Goal: Task Accomplishment & Management: Manage account settings

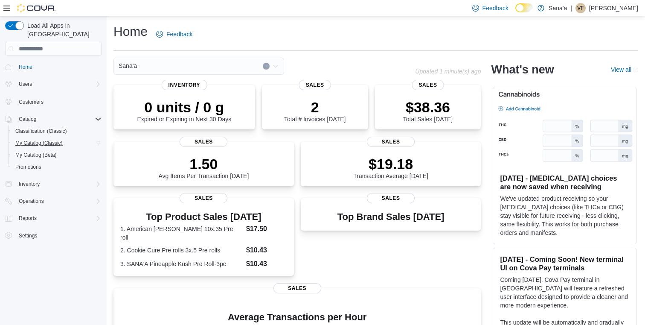
click at [27, 139] on span "My Catalog (Classic)" at bounding box center [38, 142] width 47 height 7
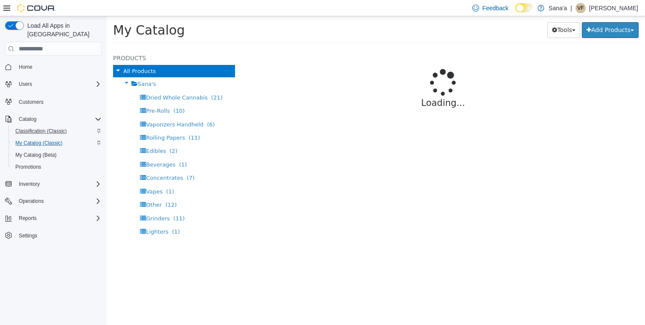
select select "**********"
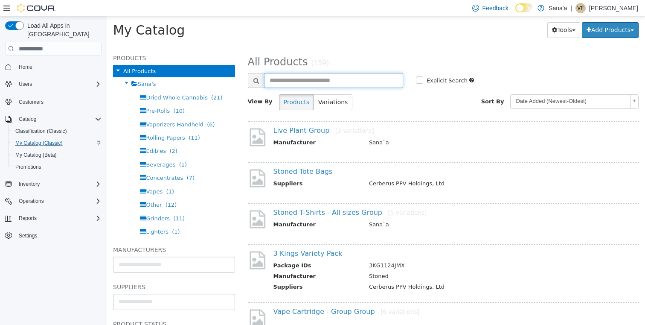
click at [294, 83] on input "text" at bounding box center [333, 80] width 139 height 15
type input "******"
click at [304, 256] on link "3 Kings Variety Pack" at bounding box center [307, 253] width 69 height 8
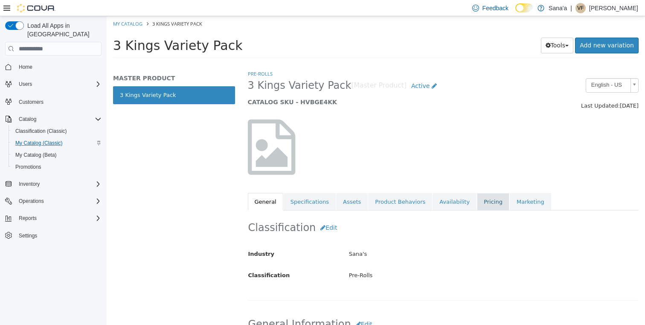
click at [477, 200] on link "Pricing" at bounding box center [493, 202] width 32 height 18
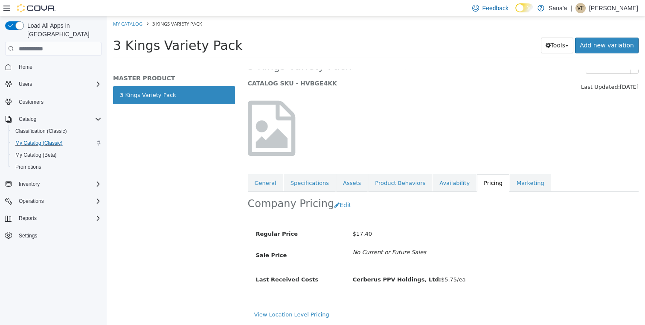
scroll to position [29, 0]
click at [336, 197] on button "Edit" at bounding box center [345, 205] width 22 height 16
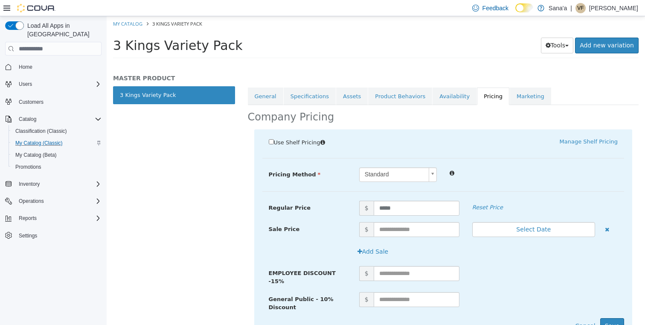
scroll to position [99, 0]
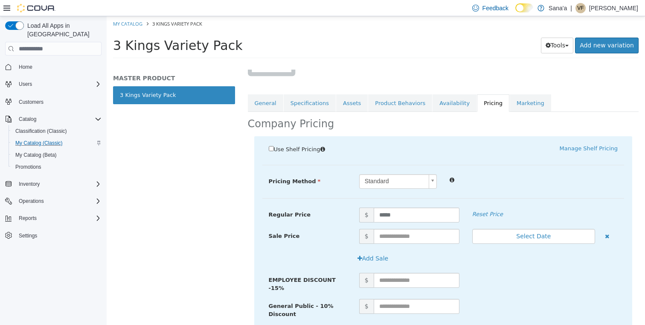
click at [432, 64] on body "Saving Bulk Changes... × My Catalog 3 Kings Variety Pack 3 Kings Variety Pack T…" at bounding box center [376, 39] width 538 height 47
click at [328, 64] on body "Saving Bulk Changes... × My Catalog 3 Kings Variety Pack 3 Kings Variety Pack T…" at bounding box center [376, 39] width 538 height 47
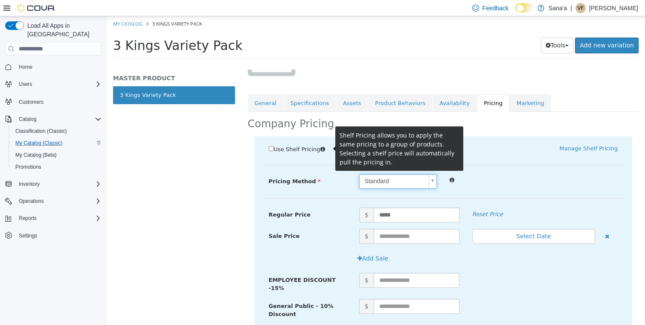
click at [325, 148] on icon at bounding box center [322, 149] width 5 height 6
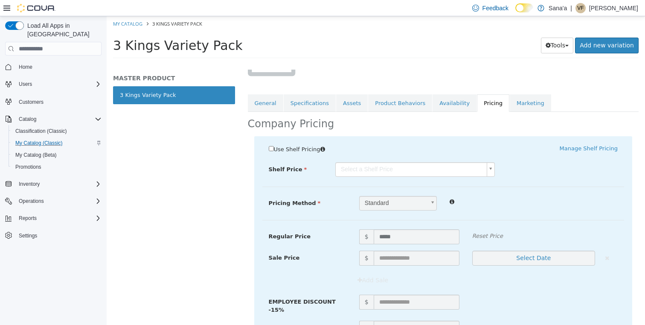
click at [474, 129] on div "Pre-Rolls 3 Kings Variety Pack [Master Product] Active CATALOG SKU - HVBGE4KK E…" at bounding box center [443, 197] width 404 height 255
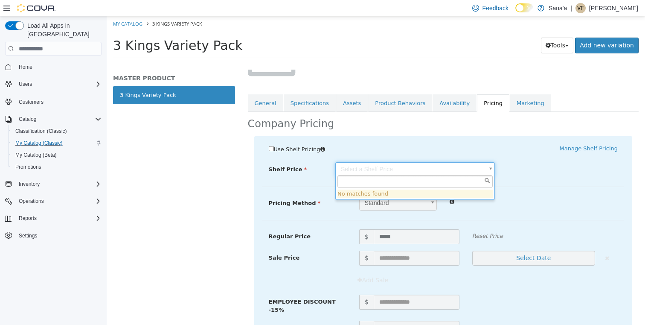
click at [489, 64] on body "Saving Bulk Changes... × My Catalog 3 Kings Variety Pack 3 Kings Variety Pack T…" at bounding box center [376, 39] width 538 height 47
click at [502, 64] on body "Saving Bulk Changes... × My Catalog 3 Kings Variety Pack 3 Kings Variety Pack T…" at bounding box center [376, 39] width 538 height 47
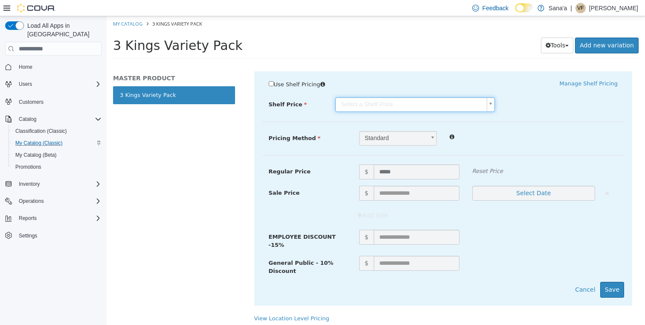
scroll to position [164, 0]
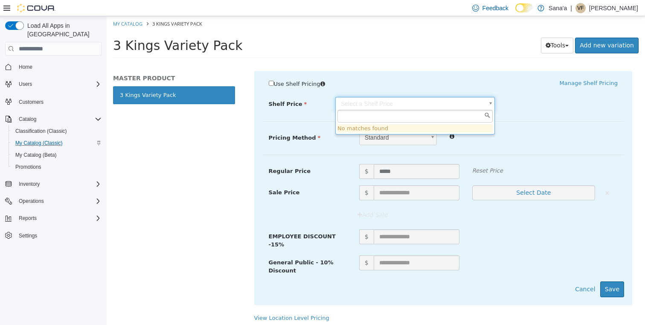
click at [491, 64] on body "Saving Bulk Changes... × My Catalog 3 Kings Variety Pack 3 Kings Variety Pack T…" at bounding box center [376, 39] width 538 height 47
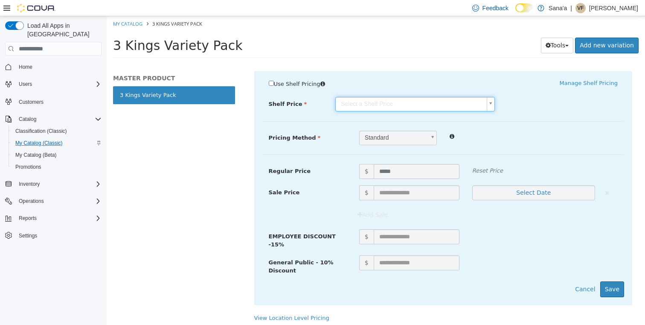
click at [416, 64] on body "Saving Bulk Changes... × My Catalog 3 Kings Variety Pack 3 Kings Variety Pack T…" at bounding box center [376, 39] width 538 height 47
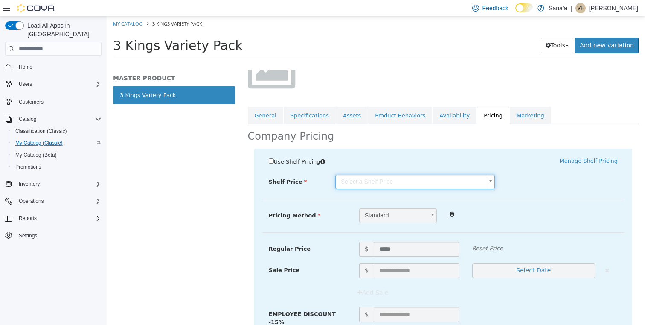
scroll to position [84, 0]
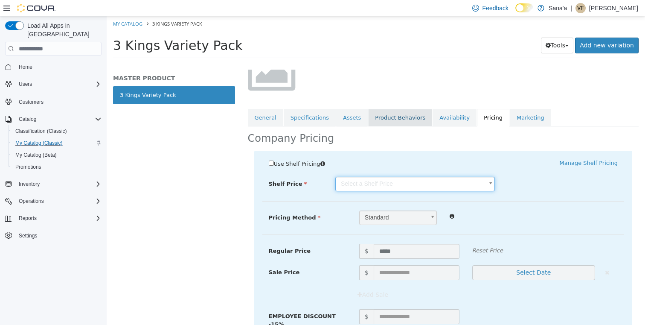
click at [378, 117] on link "Product Behaviors" at bounding box center [400, 118] width 64 height 18
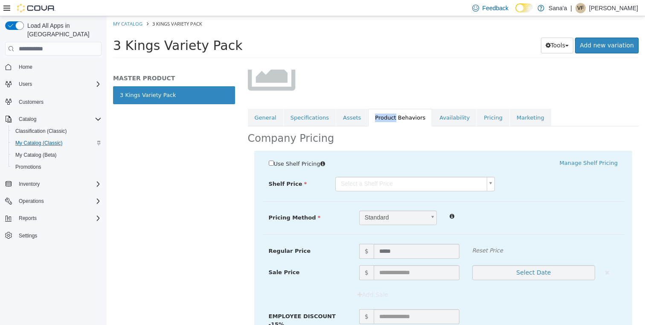
click at [378, 118] on link "Product Behaviors" at bounding box center [400, 118] width 64 height 18
click at [402, 118] on link "Product Behaviors" at bounding box center [400, 118] width 64 height 18
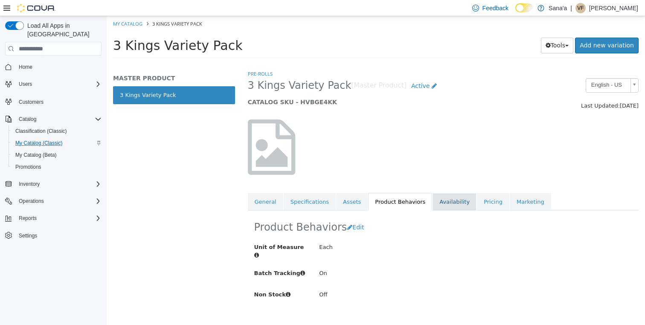
click at [444, 205] on link "Availability" at bounding box center [455, 202] width 44 height 18
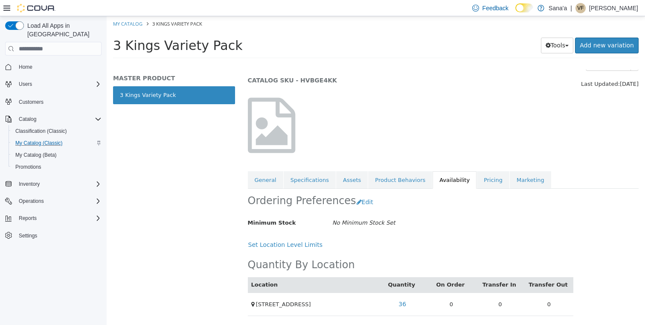
scroll to position [32, 0]
click at [481, 171] on link "Pricing" at bounding box center [493, 180] width 32 height 18
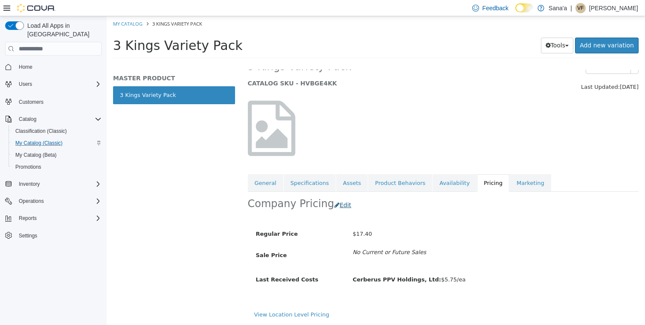
scroll to position [29, 0]
click at [340, 197] on button "Edit" at bounding box center [345, 205] width 22 height 16
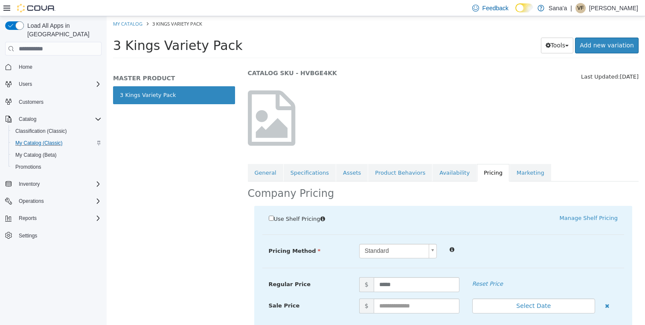
click at [289, 218] on span "Use Shelf Pricing" at bounding box center [297, 218] width 46 height 6
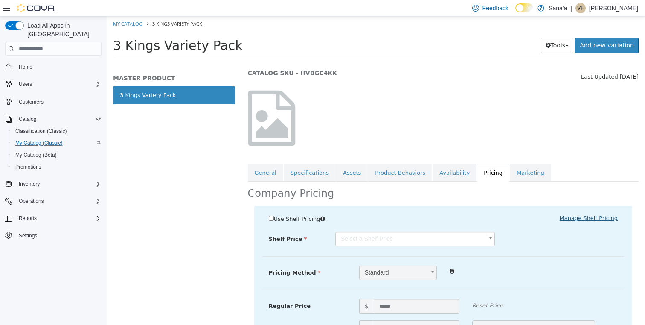
click at [582, 217] on link "Manage Shelf Pricing" at bounding box center [589, 218] width 58 height 6
click at [38, 163] on span "Promotions" at bounding box center [28, 166] width 26 height 7
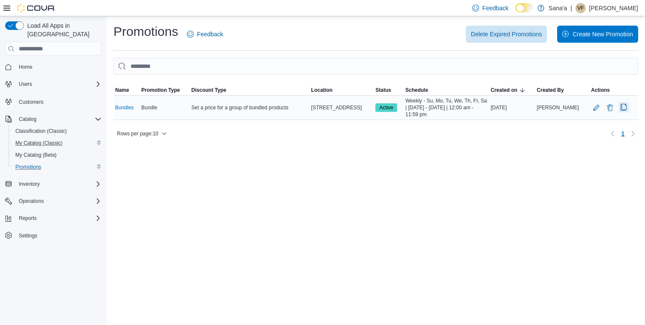
click at [621, 107] on button "Clone Promotion" at bounding box center [624, 107] width 10 height 10
click at [593, 105] on button "Edit Promotion" at bounding box center [596, 107] width 10 height 10
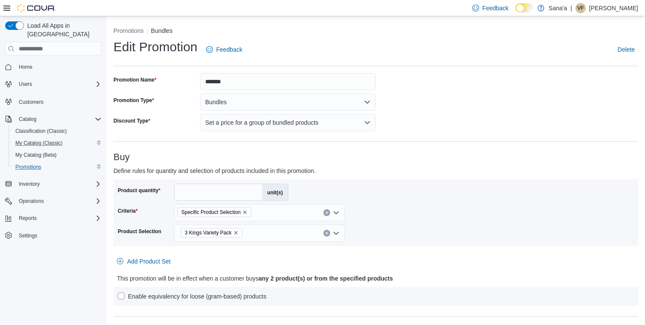
click at [364, 99] on button "Bundles" at bounding box center [288, 101] width 176 height 17
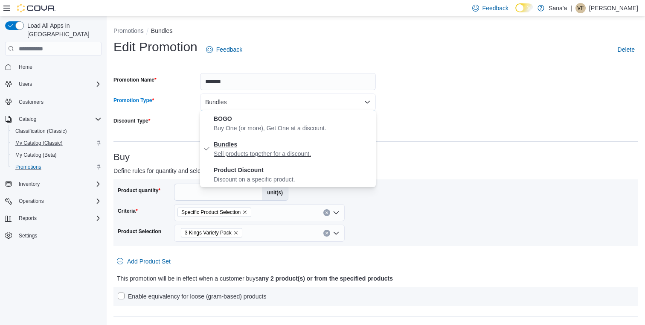
click at [310, 150] on p "Sell products together for a discount." at bounding box center [293, 153] width 159 height 9
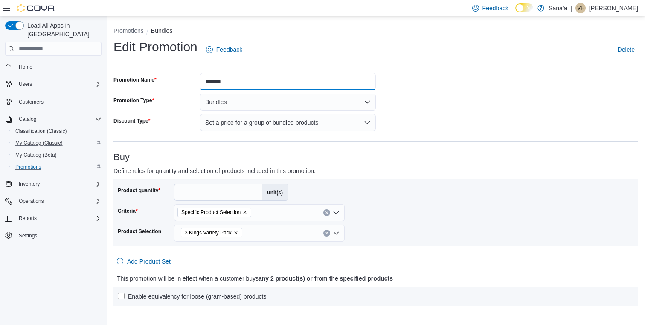
click at [267, 76] on input "*******" at bounding box center [288, 81] width 176 height 17
click at [249, 82] on input "*******" at bounding box center [288, 81] width 176 height 17
type input "**********"
click at [241, 125] on button "Set a price for a group of bundled products" at bounding box center [288, 122] width 176 height 17
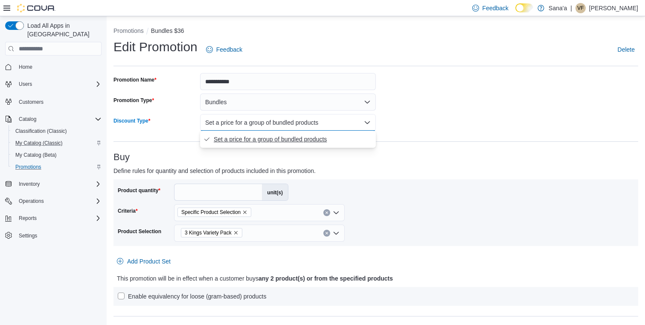
click at [244, 140] on span "Set a price for a group of bundled products" at bounding box center [293, 139] width 159 height 10
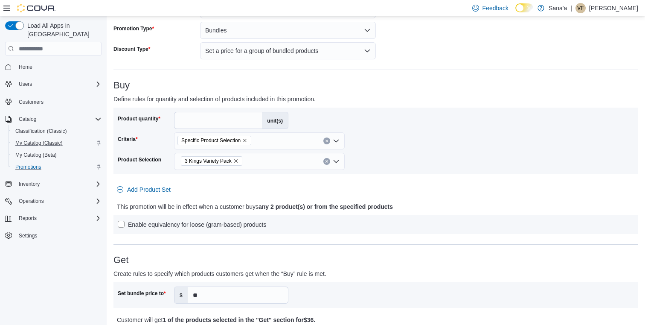
scroll to position [73, 0]
click at [337, 141] on icon "Open list of options" at bounding box center [336, 140] width 7 height 7
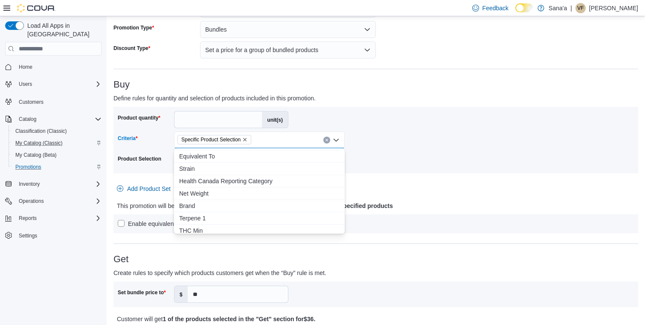
scroll to position [44, 0]
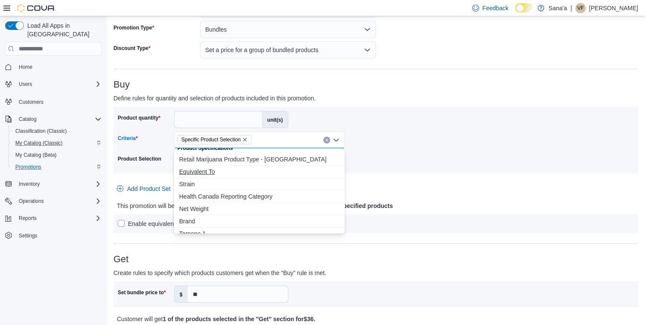
click at [207, 172] on span "Equivalent To" at bounding box center [259, 171] width 160 height 9
select select "**"
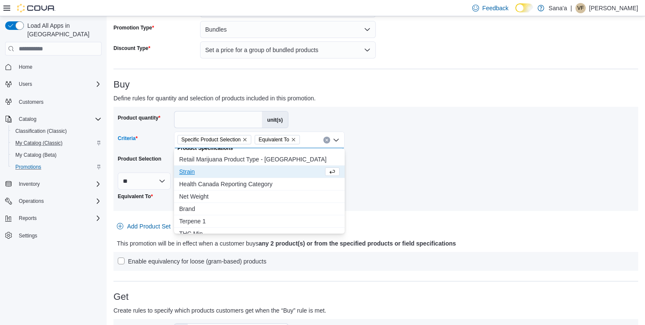
click at [247, 139] on icon "Remove Specific Product Selection from selection in this group" at bounding box center [244, 139] width 5 height 5
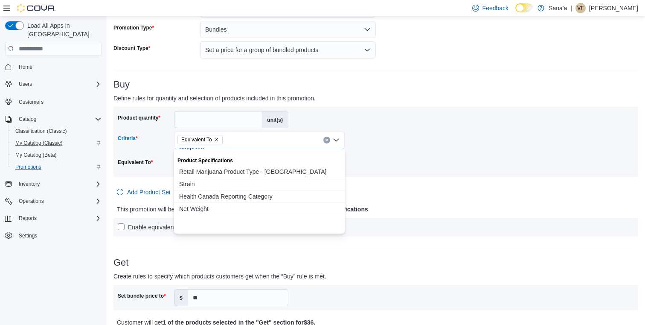
scroll to position [0, 0]
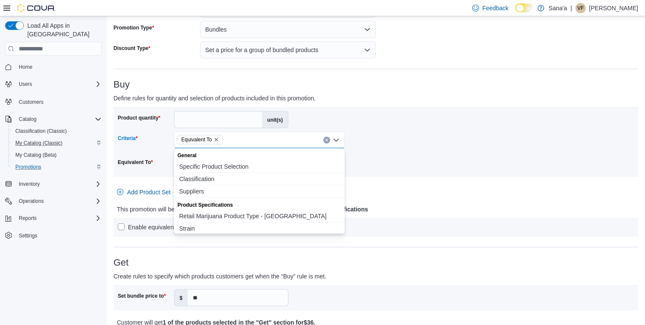
click at [379, 136] on div "Product quantity * unit(s) Criteria Equivalent To Combo box. Selected. Equivale…" at bounding box center [376, 141] width 516 height 61
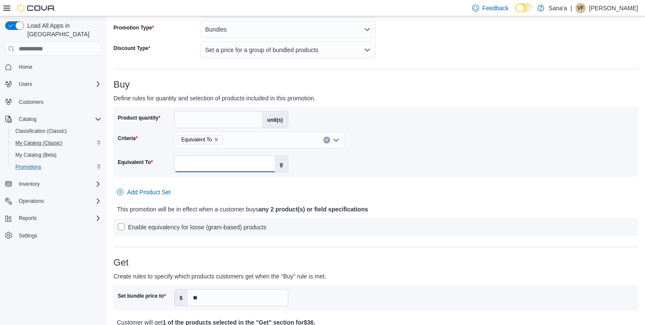
click at [257, 161] on input "Equivalent To" at bounding box center [224, 164] width 100 height 16
type input "*"
click at [349, 163] on div "Equivalent To * g" at bounding box center [376, 162] width 516 height 20
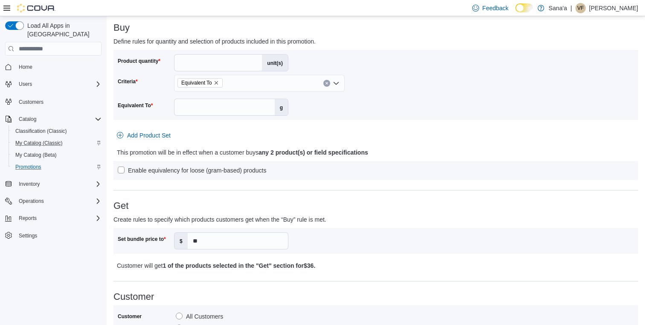
scroll to position [130, 0]
click at [122, 166] on label "Enable equivalency for loose (gram-based) products" at bounding box center [192, 169] width 149 height 10
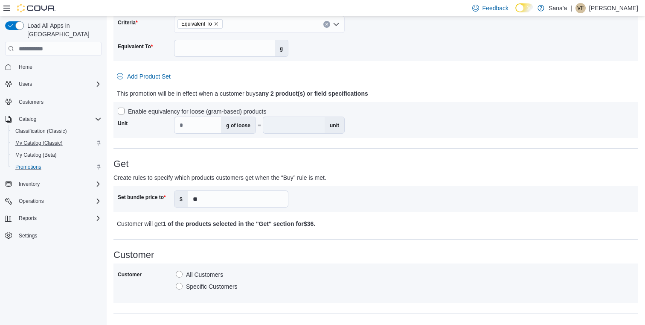
scroll to position [201, 0]
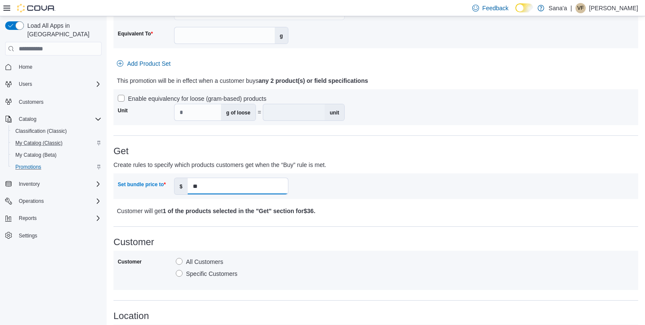
drag, startPoint x: 209, startPoint y: 186, endPoint x: 172, endPoint y: 185, distance: 36.7
click at [172, 185] on div "Set bundle price to $ **" at bounding box center [203, 185] width 171 height 17
drag, startPoint x: 202, startPoint y: 185, endPoint x: 175, endPoint y: 185, distance: 26.5
click at [176, 185] on div "$ **" at bounding box center [231, 185] width 114 height 17
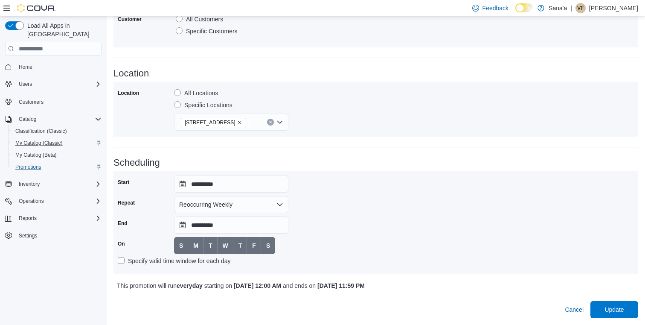
scroll to position [443, 0]
type input "**"
click at [615, 309] on span "Update" at bounding box center [613, 309] width 19 height 9
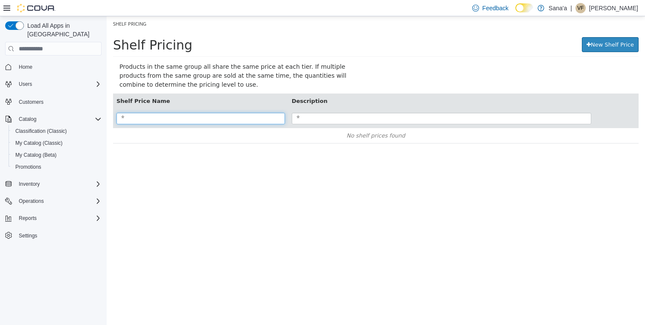
click at [203, 118] on input "search" at bounding box center [200, 119] width 169 height 12
type input "**********"
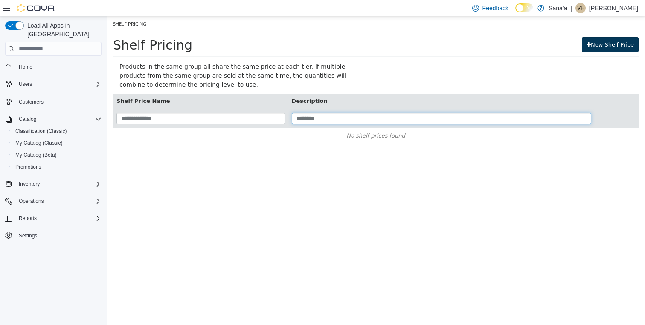
type input "********"
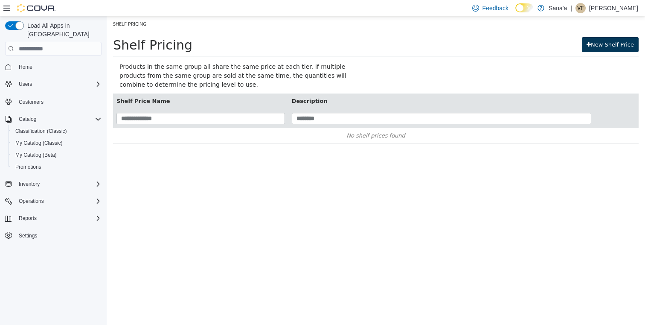
click at [600, 47] on link "New Shelf Price" at bounding box center [610, 44] width 57 height 15
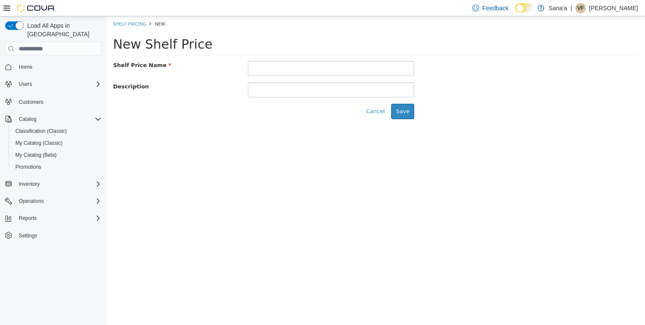
click at [293, 66] on input "text" at bounding box center [331, 68] width 167 height 15
type input "**********"
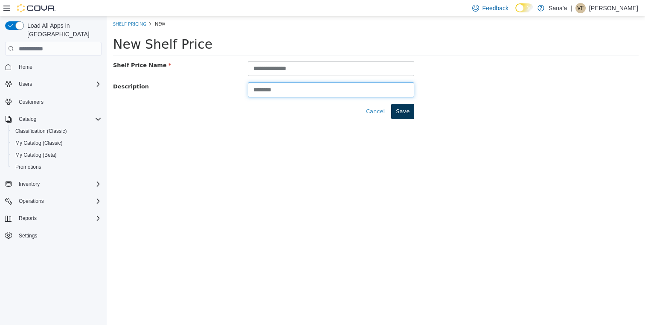
type input "********"
click at [403, 113] on button "Save" at bounding box center [402, 111] width 23 height 15
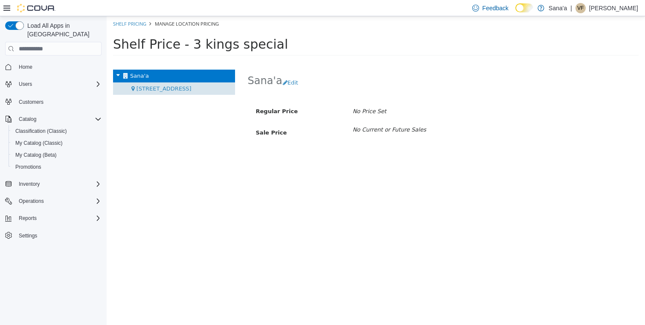
click at [152, 88] on span "[STREET_ADDRESS]" at bounding box center [164, 88] width 55 height 6
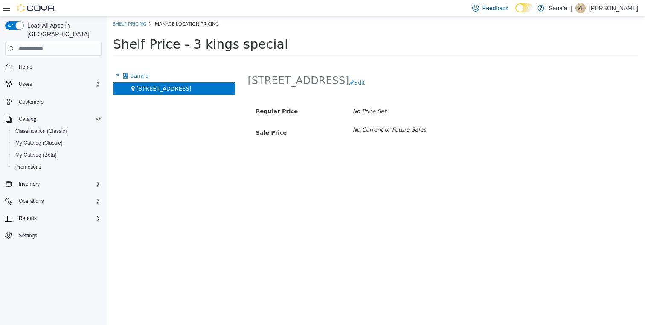
click at [369, 112] on icon "No Price Set" at bounding box center [370, 111] width 34 height 6
click at [349, 81] on button "Edit" at bounding box center [359, 82] width 20 height 15
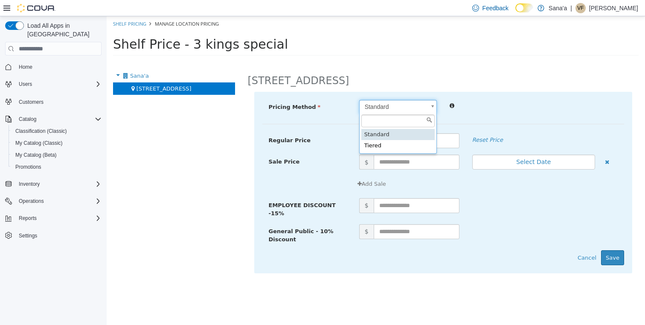
click at [432, 61] on body "× Save successful. Shelf Pricing Manage Location Pricing Shelf Price - 3 kings …" at bounding box center [376, 38] width 538 height 45
click at [422, 116] on input "text" at bounding box center [397, 120] width 73 height 13
click at [512, 61] on body "× Save successful. Shelf Pricing Manage Location Pricing Shelf Price - 3 kings …" at bounding box center [376, 38] width 538 height 45
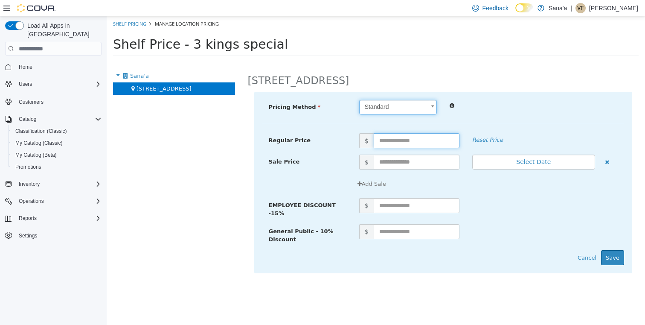
click at [412, 140] on input "text" at bounding box center [417, 140] width 86 height 15
type input "*****"
click at [420, 160] on input "text" at bounding box center [417, 161] width 86 height 15
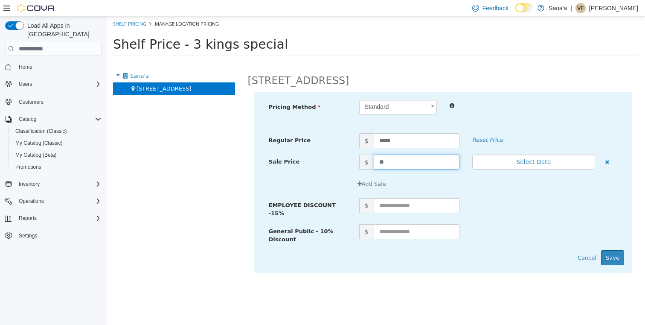
type input "*"
type input "*****"
click at [545, 182] on div "Add Sale" at bounding box center [488, 183] width 271 height 15
click at [613, 256] on button "Save" at bounding box center [612, 257] width 23 height 15
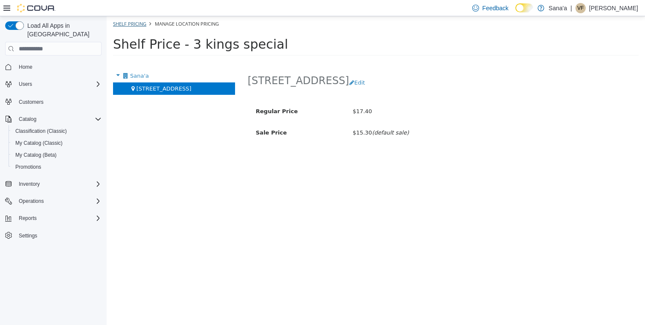
click at [137, 23] on link "Shelf Pricing" at bounding box center [129, 23] width 33 height 6
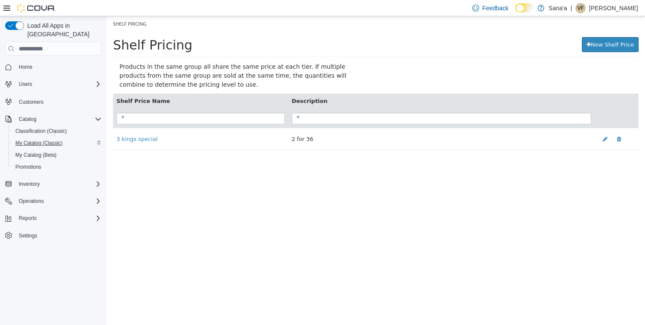
click at [39, 139] on span "My Catalog (Classic)" at bounding box center [38, 142] width 47 height 7
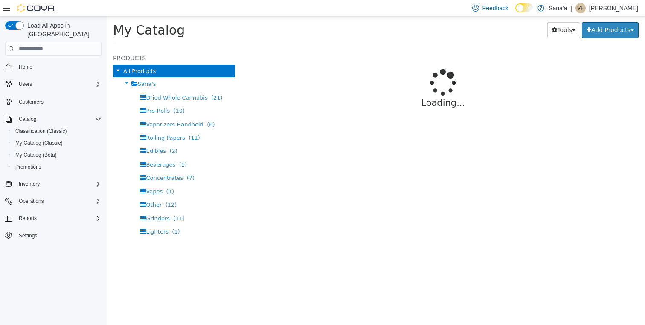
select select "**********"
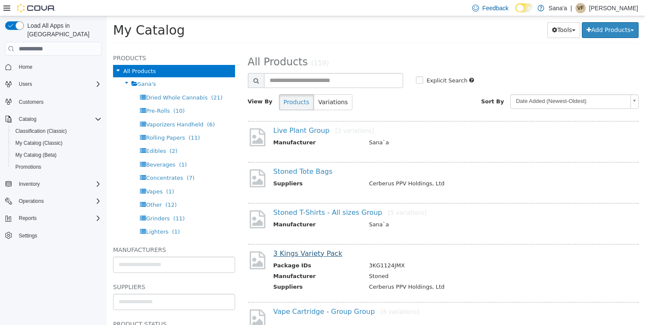
click at [310, 253] on link "3 Kings Variety Pack" at bounding box center [307, 253] width 69 height 8
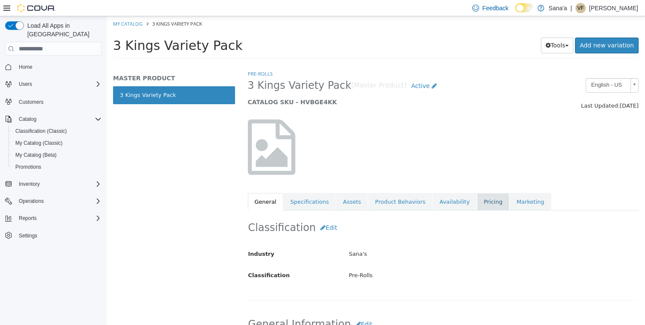
click at [477, 199] on link "Pricing" at bounding box center [493, 202] width 32 height 18
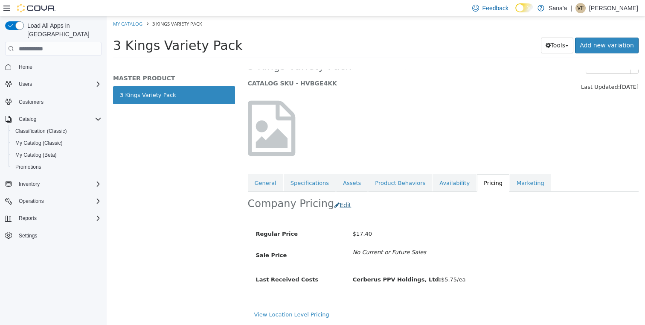
click at [336, 197] on button "Edit" at bounding box center [345, 205] width 22 height 16
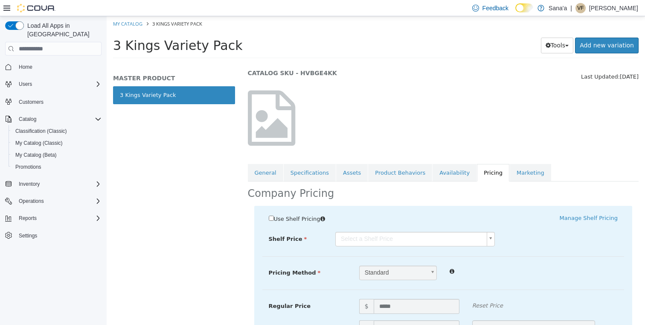
scroll to position [83, 0]
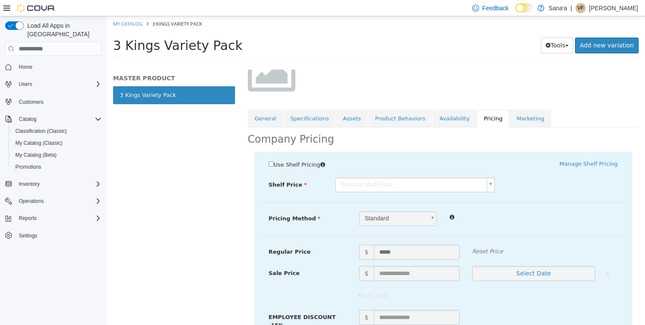
click at [416, 64] on body "Saving Bulk Changes... × My Catalog 3 Kings Variety Pack 3 Kings Variety Pack T…" at bounding box center [376, 39] width 538 height 47
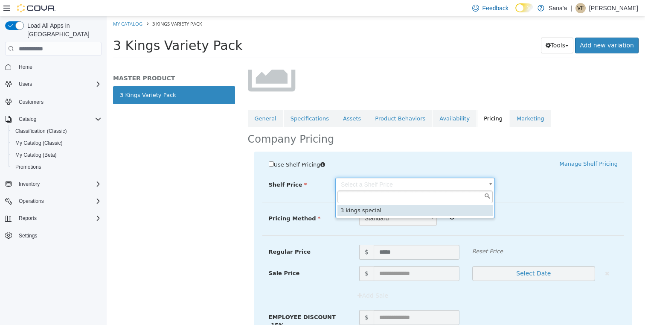
type input "*****"
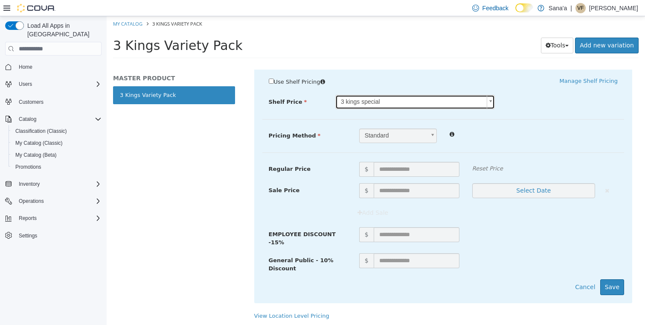
scroll to position [167, 0]
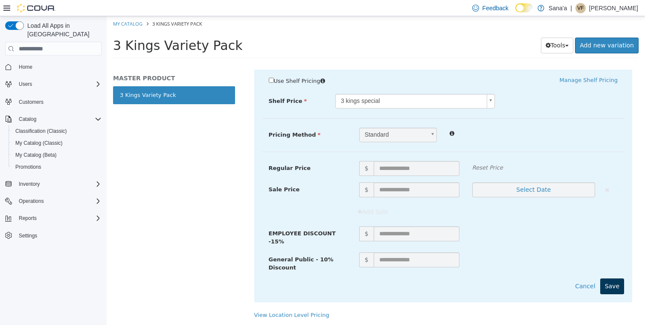
click at [616, 283] on button "Save" at bounding box center [612, 286] width 24 height 16
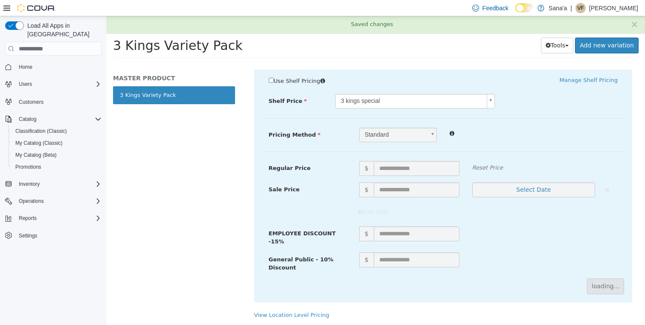
scroll to position [0, 0]
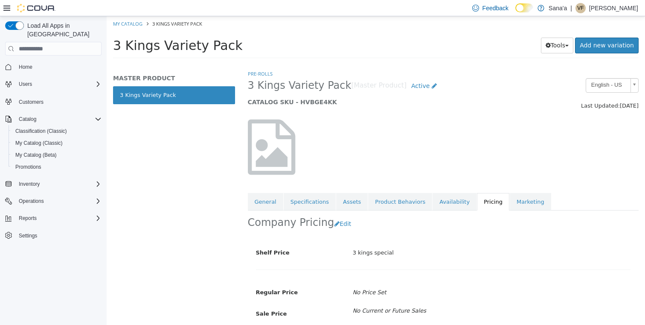
click at [480, 201] on link "Pricing" at bounding box center [493, 202] width 32 height 18
click at [337, 223] on button "Edit" at bounding box center [345, 224] width 22 height 16
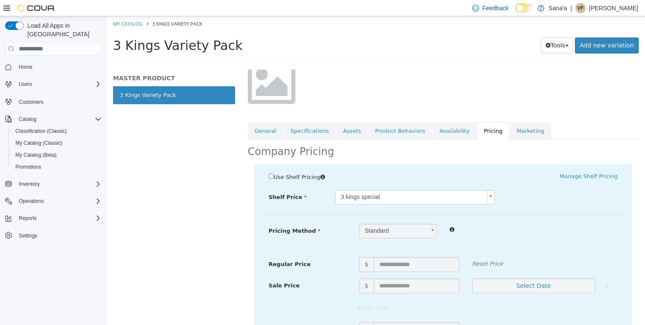
scroll to position [73, 0]
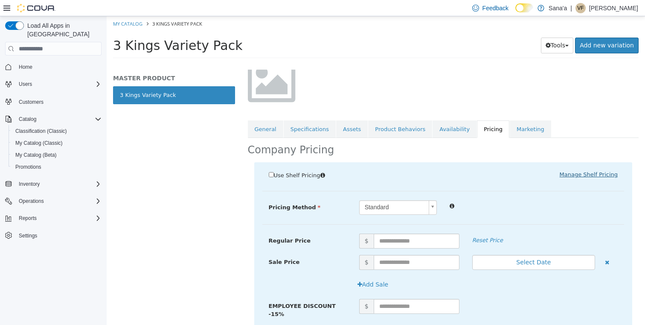
click at [595, 172] on link "Manage Shelf Pricing" at bounding box center [589, 174] width 58 height 6
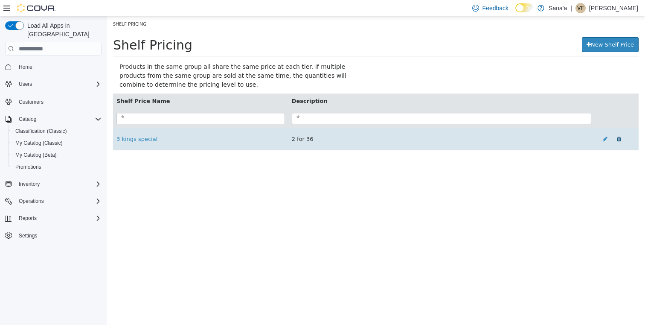
click at [619, 138] on icon at bounding box center [619, 139] width 4 height 6
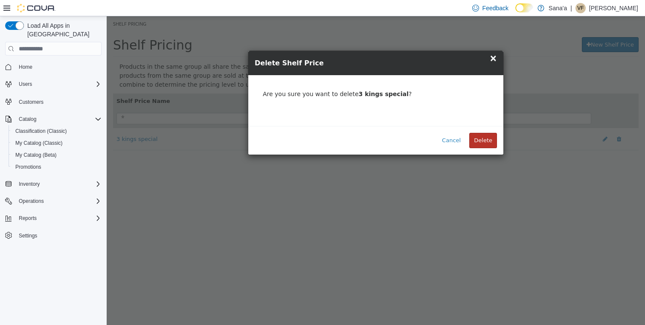
click at [487, 139] on button "Delete" at bounding box center [483, 140] width 28 height 15
click at [540, 60] on div "× Close Delete Shelf Price × Are you sure you want to delete 3 kings special ? …" at bounding box center [376, 170] width 538 height 308
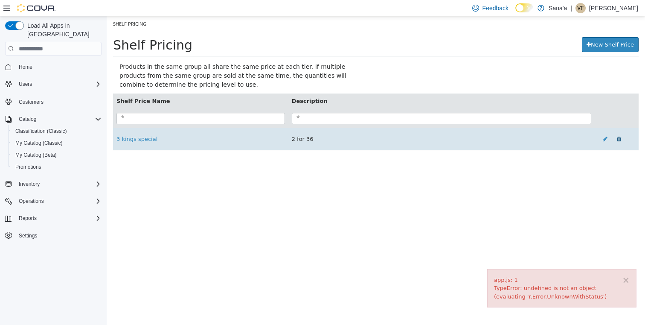
click at [620, 138] on icon at bounding box center [619, 139] width 4 height 6
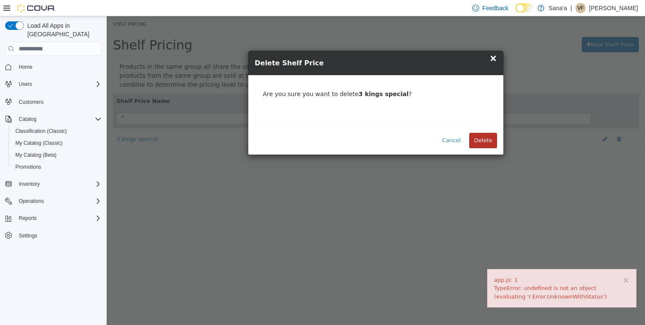
click at [487, 139] on button "Delete" at bounding box center [483, 140] width 28 height 15
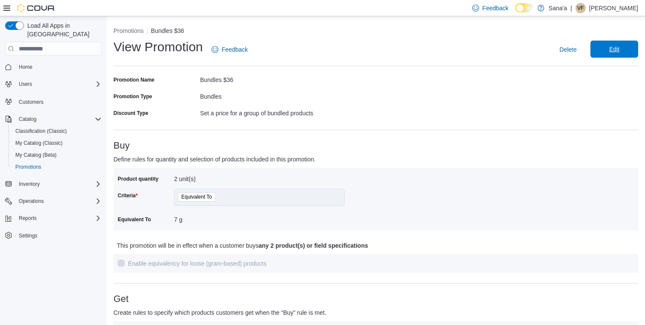
click at [623, 46] on span "Edit" at bounding box center [615, 49] width 38 height 17
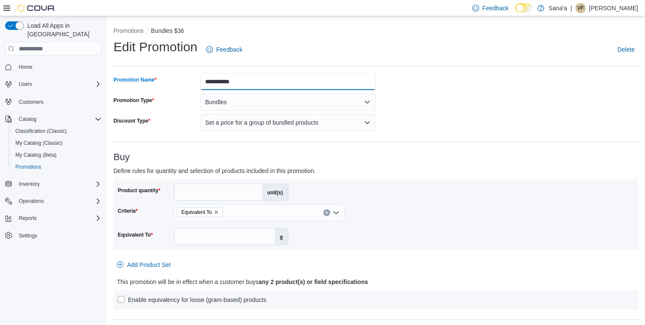
drag, startPoint x: 250, startPoint y: 79, endPoint x: 168, endPoint y: 86, distance: 82.6
click at [168, 86] on div "**********" at bounding box center [244, 81] width 262 height 17
type input "*"
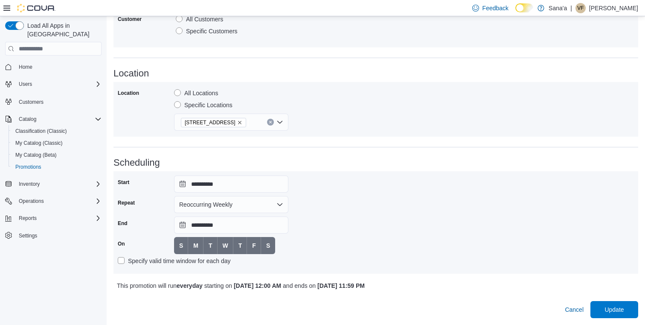
scroll to position [426, 0]
type input "**********"
click at [610, 307] on span "Update" at bounding box center [613, 309] width 19 height 9
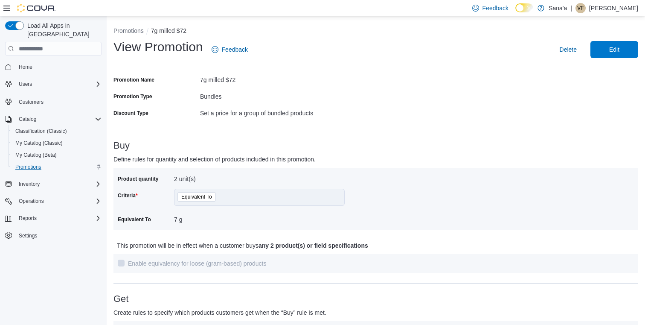
click at [29, 163] on span "Promotions" at bounding box center [28, 166] width 26 height 7
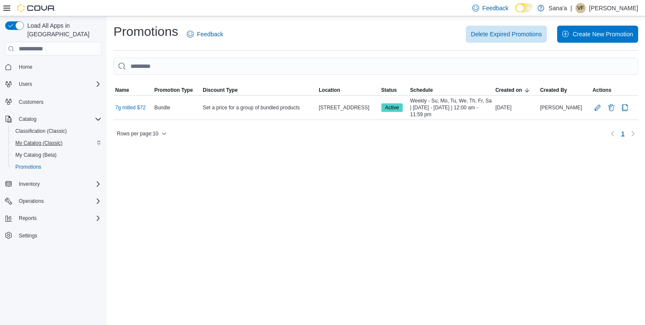
click at [33, 139] on span "My Catalog (Classic)" at bounding box center [38, 142] width 47 height 7
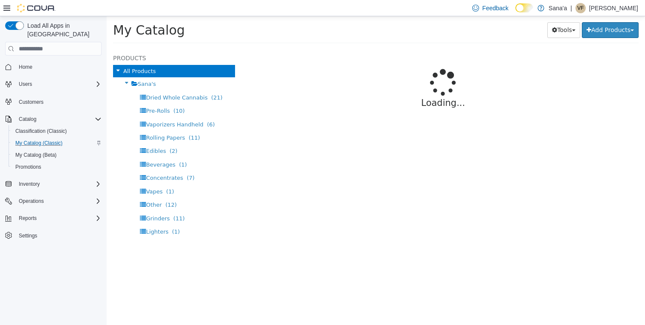
select select "**********"
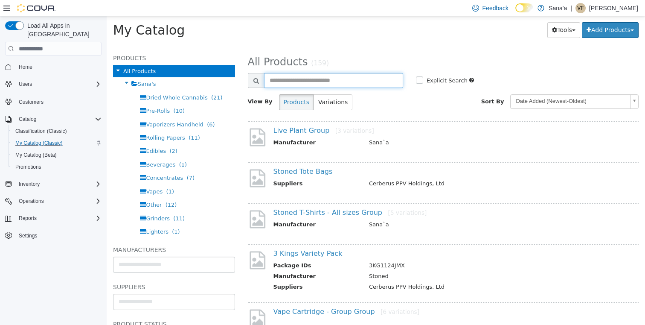
click at [343, 81] on input "text" at bounding box center [333, 80] width 139 height 15
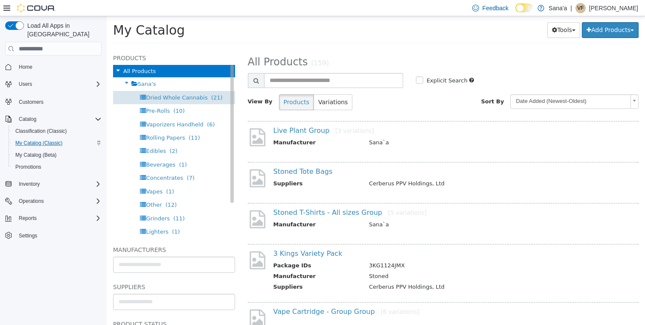
click at [172, 99] on span "Dried Whole Cannabis" at bounding box center [176, 97] width 61 height 6
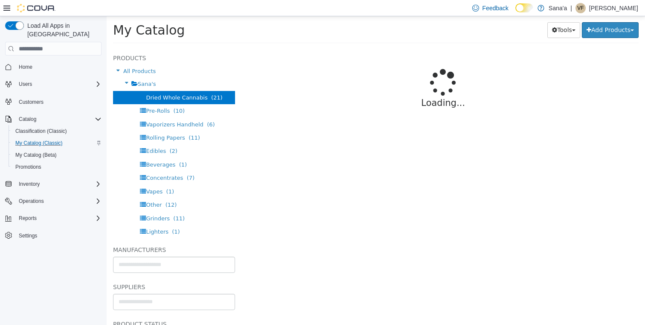
select select "**********"
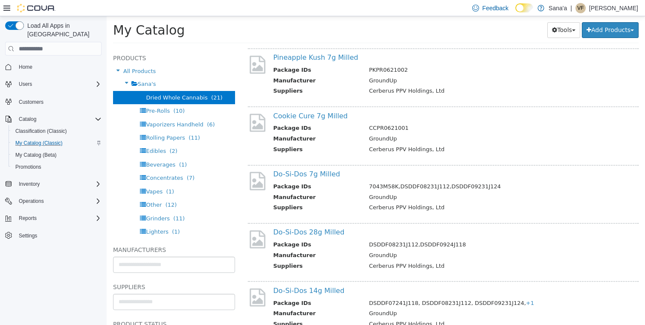
scroll to position [273, 0]
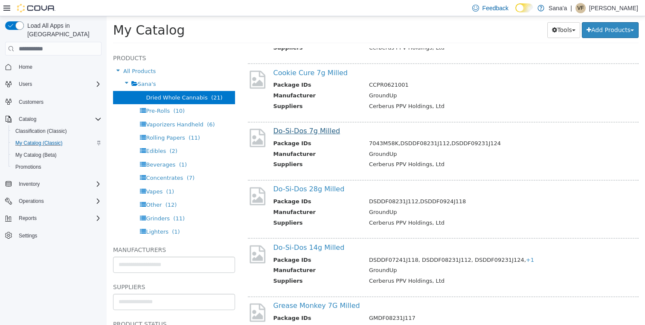
click at [305, 127] on link "Do-Si-Dos 7g Milled" at bounding box center [306, 131] width 67 height 8
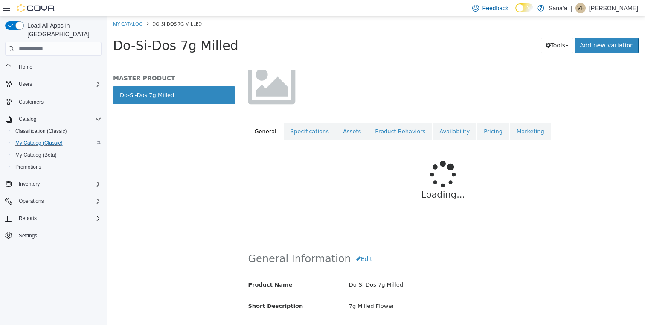
scroll to position [73, 0]
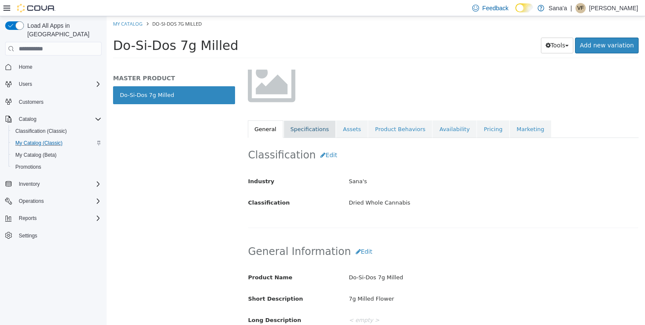
click at [298, 128] on link "Specifications" at bounding box center [310, 129] width 52 height 18
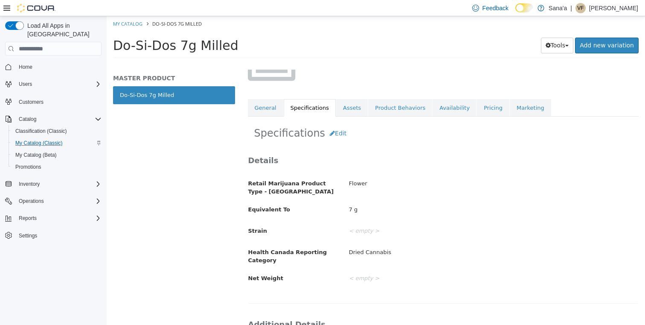
scroll to position [78, 0]
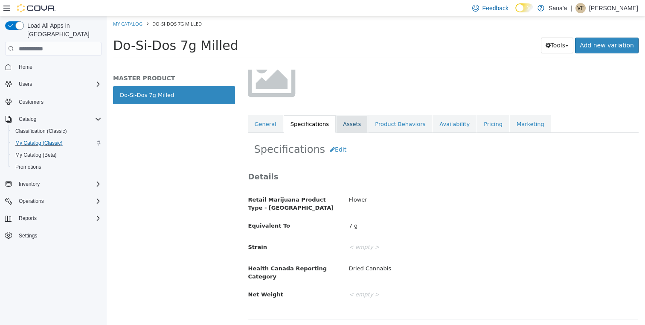
click at [348, 123] on link "Assets" at bounding box center [352, 124] width 32 height 18
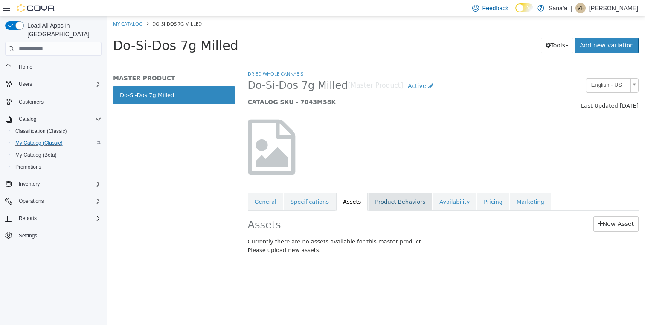
click at [393, 203] on link "Product Behaviors" at bounding box center [400, 202] width 64 height 18
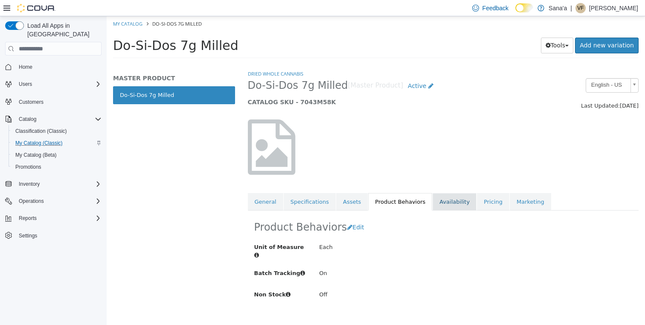
click at [449, 203] on link "Availability" at bounding box center [455, 202] width 44 height 18
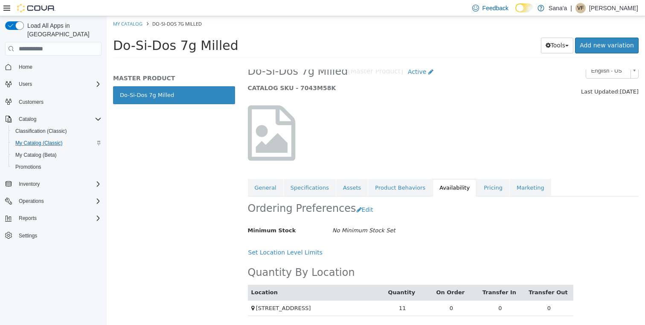
scroll to position [26, 0]
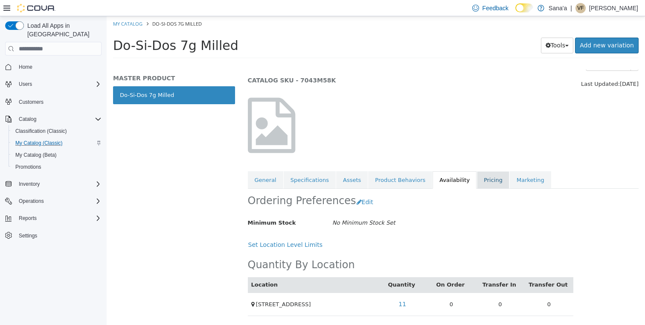
click at [482, 179] on link "Pricing" at bounding box center [493, 180] width 32 height 18
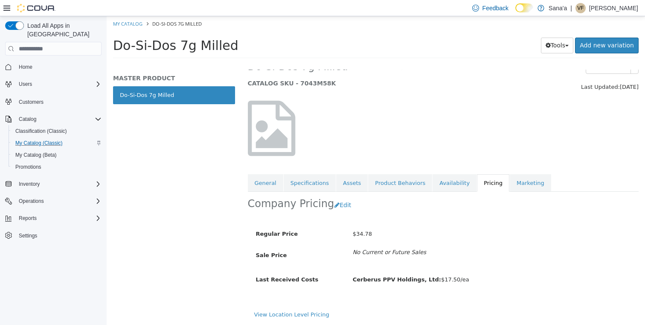
scroll to position [29, 0]
click at [293, 311] on link "View Location Level Pricing" at bounding box center [291, 314] width 75 height 6
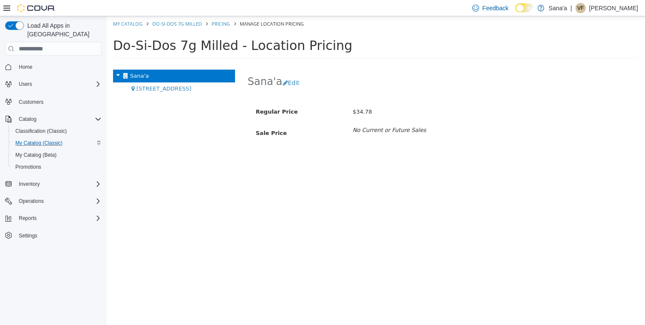
click at [260, 130] on span "Sale Price" at bounding box center [271, 133] width 31 height 6
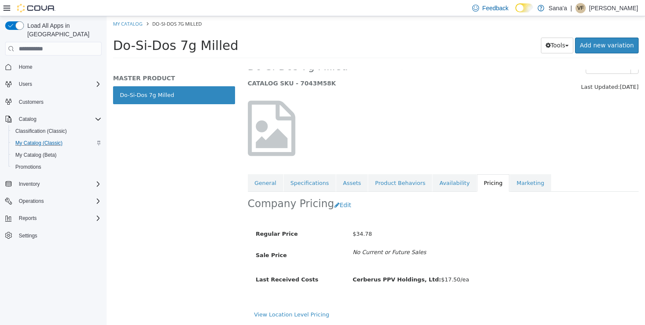
scroll to position [29, 0]
click at [335, 197] on button "Edit" at bounding box center [345, 205] width 22 height 16
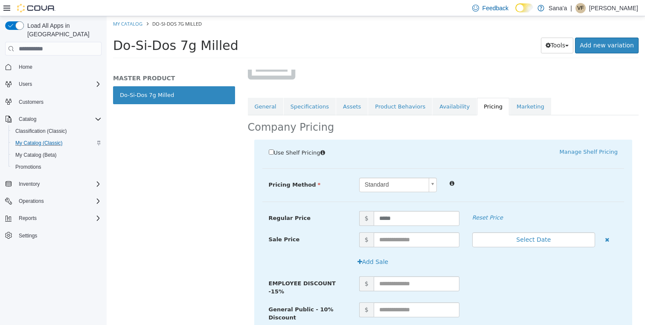
scroll to position [96, 0]
click at [357, 259] on icon "button" at bounding box center [359, 261] width 5 height 6
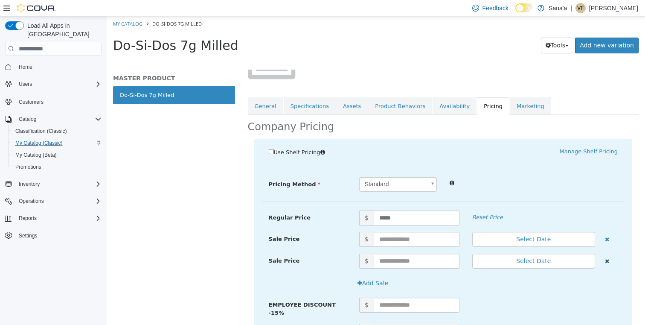
click at [607, 259] on icon "button" at bounding box center [607, 261] width 4 height 6
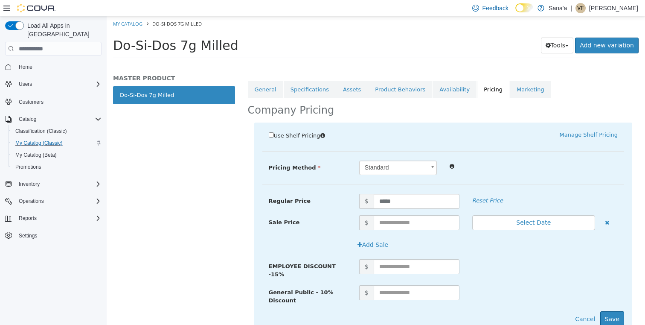
scroll to position [105, 0]
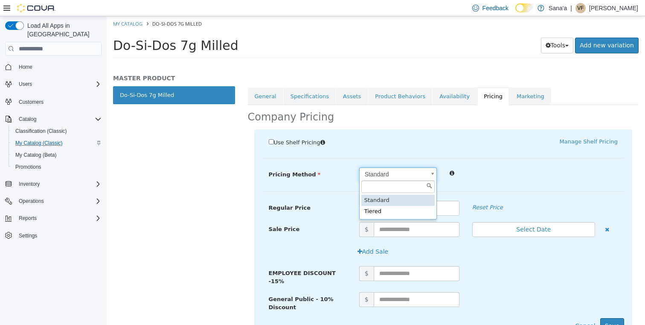
click at [431, 64] on body "Saving Bulk Changes... × My Catalog Do-Si-Dos 7g Milled Do-Si-Dos 7g Milled Too…" at bounding box center [376, 39] width 538 height 47
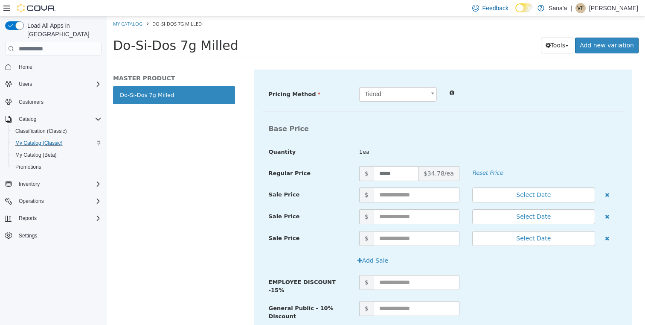
scroll to position [186, 0]
click at [384, 190] on input "text" at bounding box center [417, 194] width 86 height 15
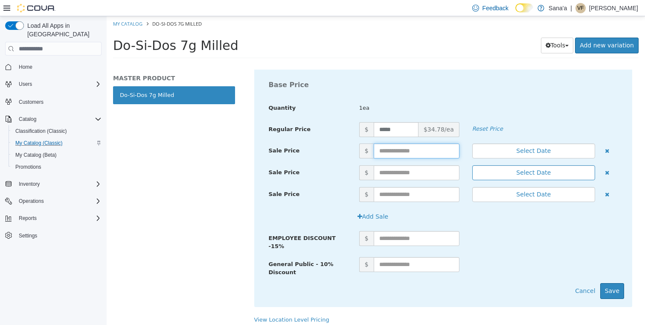
scroll to position [232, 0]
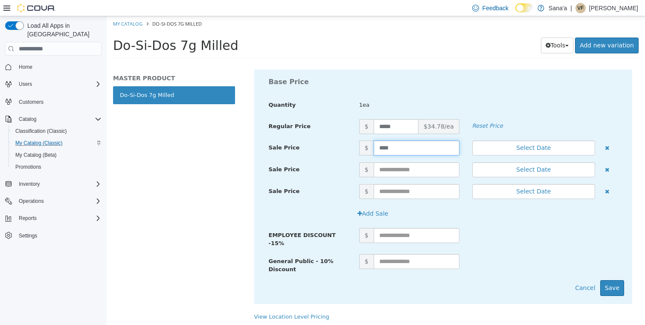
type input "*****"
click at [553, 132] on div "Regular Price $ ***** $34.78/ea Reset Price" at bounding box center [443, 129] width 362 height 21
click at [532, 145] on button "Select Date" at bounding box center [533, 147] width 123 height 15
click at [555, 98] on div "1ea" at bounding box center [488, 105] width 271 height 15
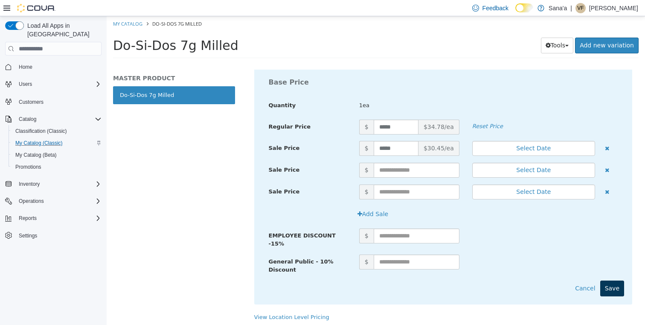
click at [613, 283] on button "Save" at bounding box center [612, 288] width 24 height 16
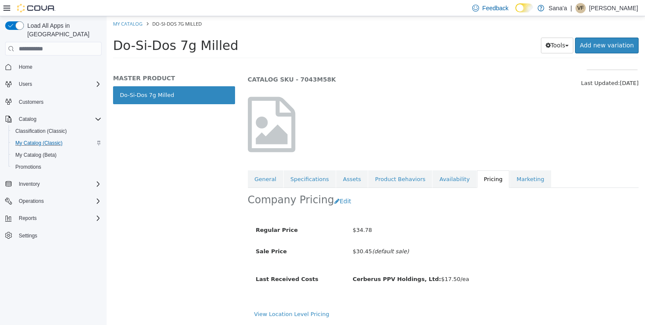
scroll to position [33, 0]
click at [518, 170] on link "Marketing" at bounding box center [530, 179] width 41 height 18
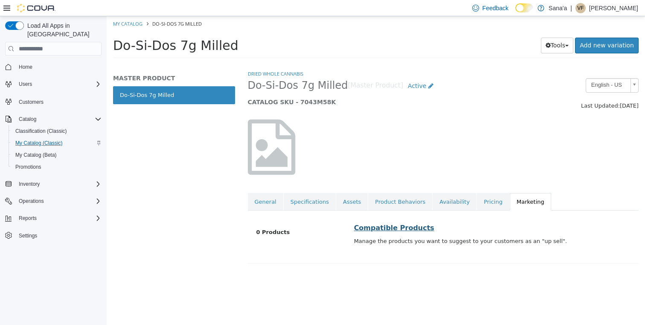
click at [385, 229] on link "Compatible Products" at bounding box center [394, 228] width 80 height 8
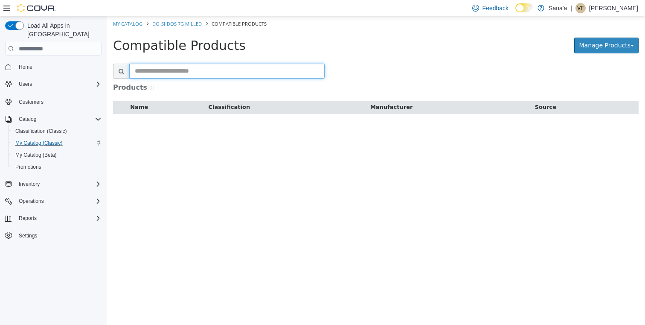
click at [198, 70] on input "text" at bounding box center [226, 71] width 195 height 15
type input "******"
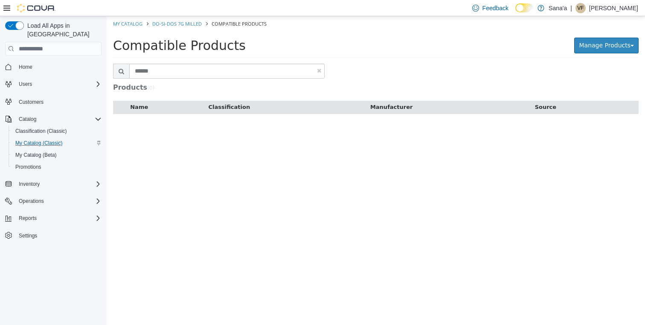
click at [120, 71] on icon at bounding box center [122, 71] width 6 height 6
click at [177, 26] on link "Do-Si-Dos 7g Milled" at bounding box center [176, 23] width 49 height 6
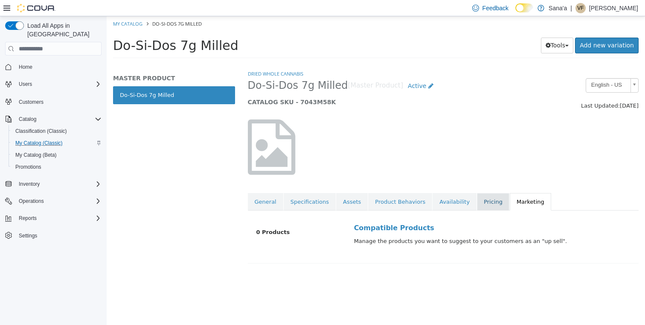
click at [481, 203] on link "Pricing" at bounding box center [493, 202] width 32 height 18
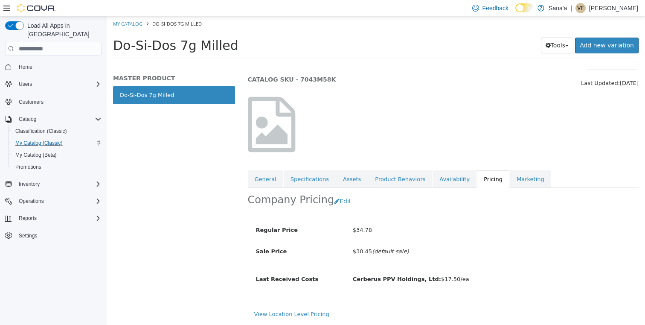
scroll to position [33, 0]
click at [335, 193] on button "Edit" at bounding box center [345, 201] width 22 height 16
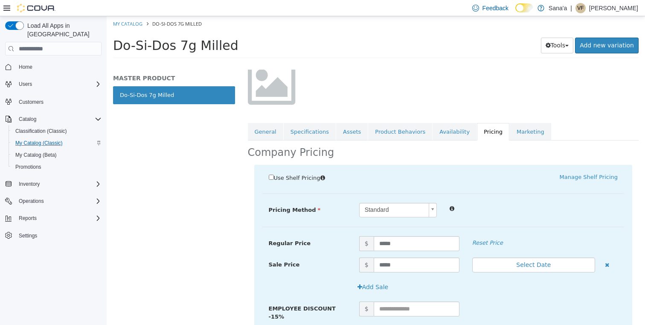
scroll to position [72, 0]
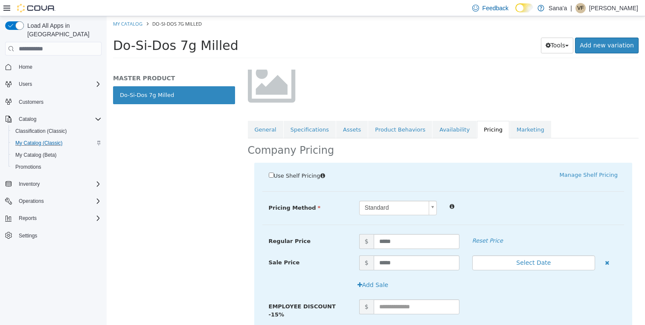
click at [430, 64] on body "Saving Bulk Changes... × Saved changes My Catalog Do-Si-Dos 7g Milled Do-Si-Dos…" at bounding box center [376, 39] width 538 height 47
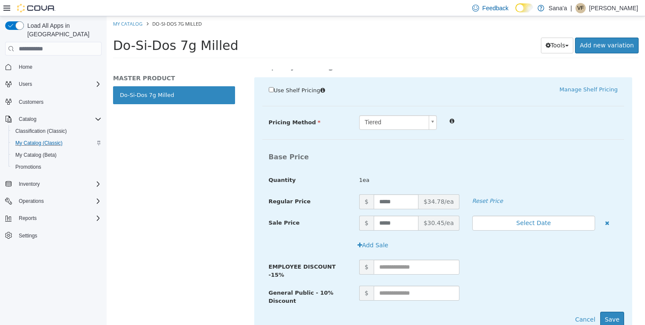
scroll to position [159, 0]
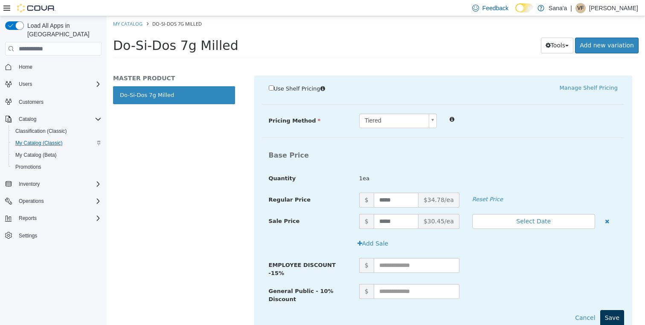
click at [616, 315] on button "Save" at bounding box center [612, 318] width 24 height 16
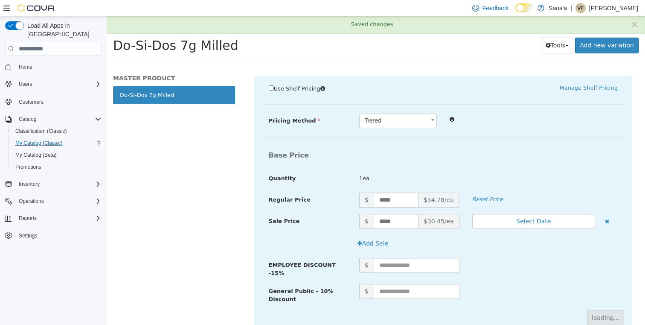
scroll to position [33, 0]
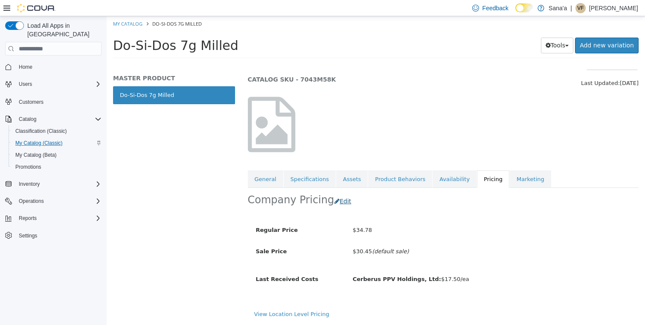
click at [339, 193] on button "Edit" at bounding box center [345, 201] width 22 height 16
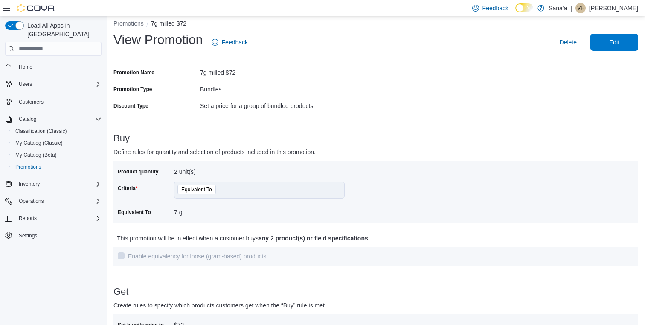
scroll to position [7, 0]
click at [204, 190] on span "Equivalent To" at bounding box center [196, 190] width 31 height 9
click at [614, 41] on span "Edit" at bounding box center [614, 42] width 10 height 9
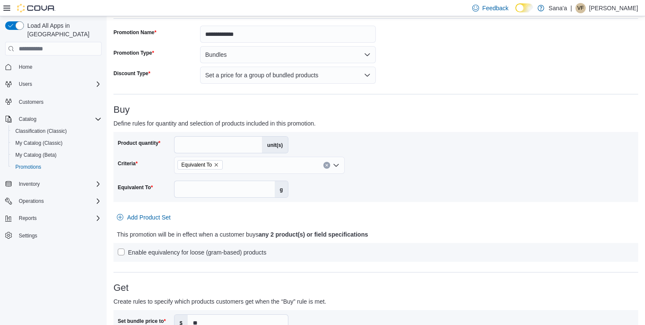
scroll to position [55, 0]
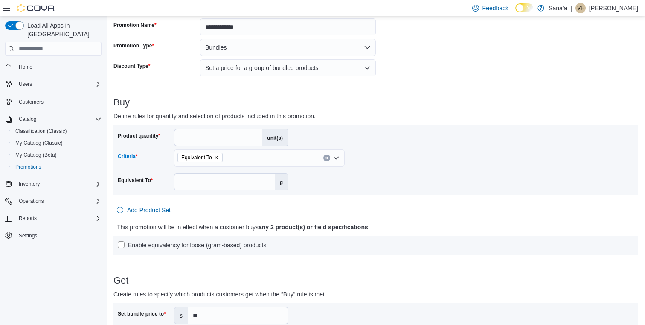
click at [335, 159] on icon "Open list of options" at bounding box center [336, 157] width 7 height 7
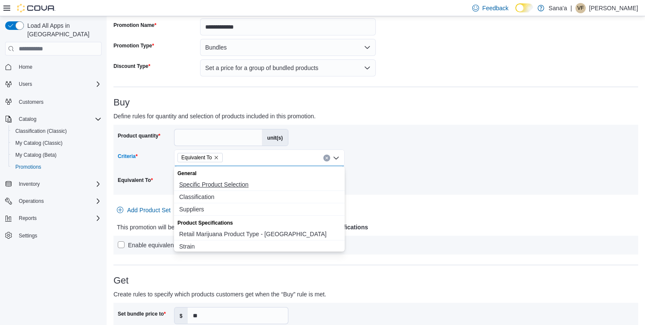
click at [212, 185] on span "Specific Product Selection" at bounding box center [259, 184] width 160 height 9
select select "**"
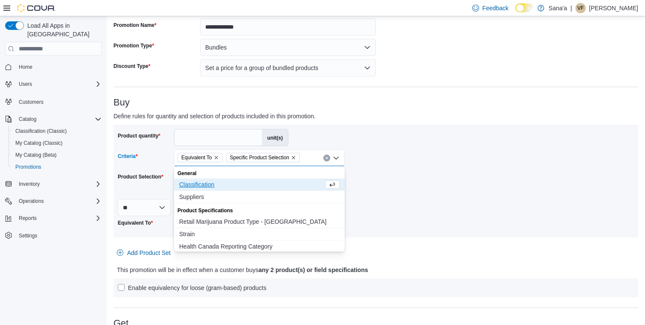
click at [367, 187] on div "Product quantity * unit(s) Criteria Equivalent To Specific Product Selection Co…" at bounding box center [376, 181] width 516 height 104
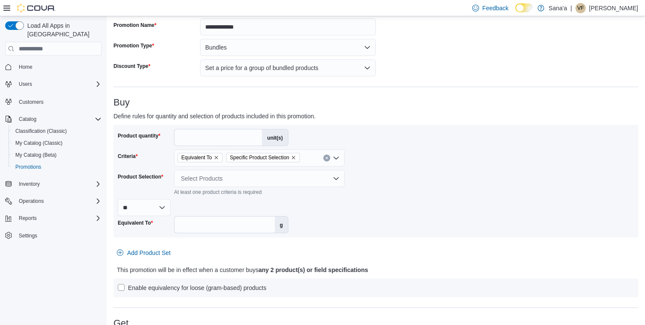
click at [338, 178] on div "Select Products" at bounding box center [259, 178] width 171 height 17
select select "**"
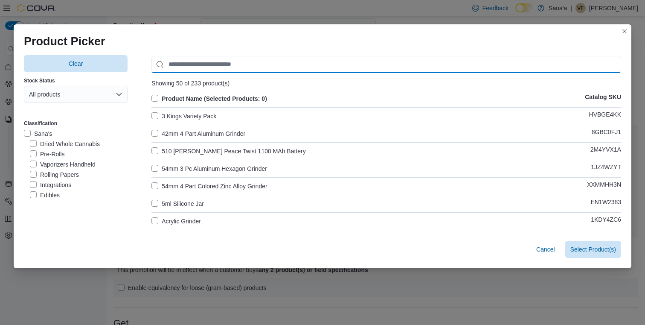
click at [217, 62] on input "Use aria labels when no actual label is in use" at bounding box center [386, 64] width 470 height 17
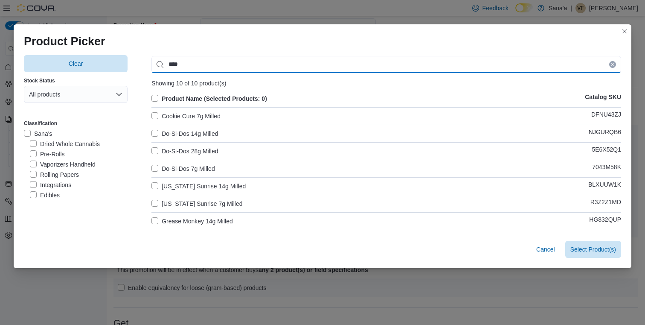
type input "****"
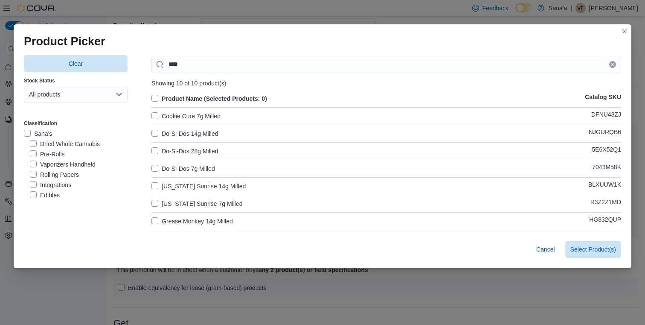
click at [152, 164] on label "Do-Si-Dos 7g Milled" at bounding box center [182, 168] width 63 height 10
click at [155, 200] on label "[US_STATE] Sunrise 7g Milled" at bounding box center [196, 203] width 91 height 10
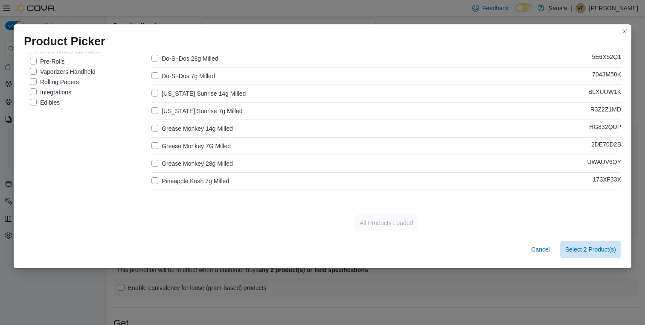
scroll to position [92, 0]
click at [154, 144] on label "Grease Monkey 7G Milled" at bounding box center [190, 146] width 79 height 10
click at [590, 253] on span "Select 3 Product(s)" at bounding box center [590, 248] width 51 height 17
select select "**"
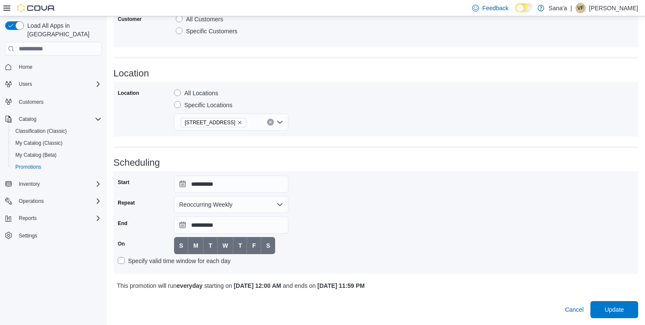
scroll to position [472, 0]
select select "**"
click at [607, 304] on span "Update" at bounding box center [615, 309] width 38 height 17
select select "**"
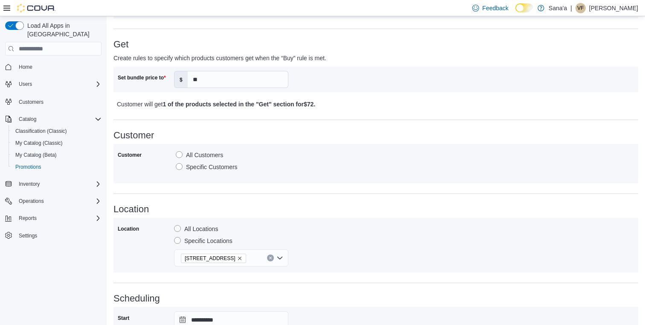
scroll to position [312, 0]
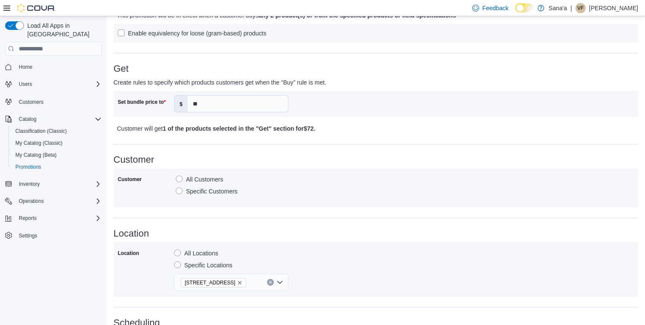
select select "**"
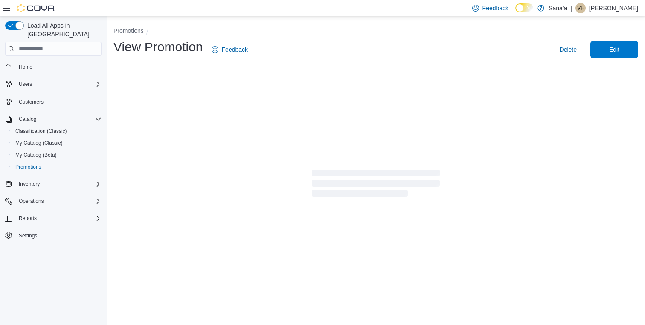
select select "**"
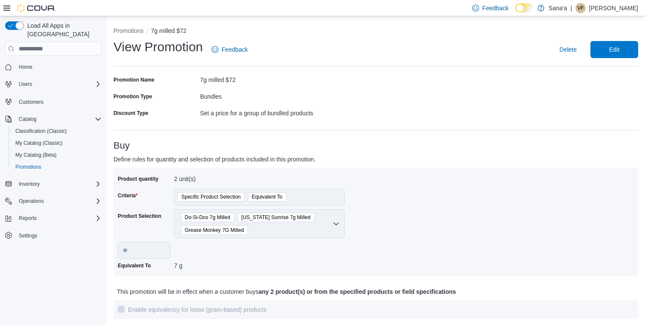
select select "**"
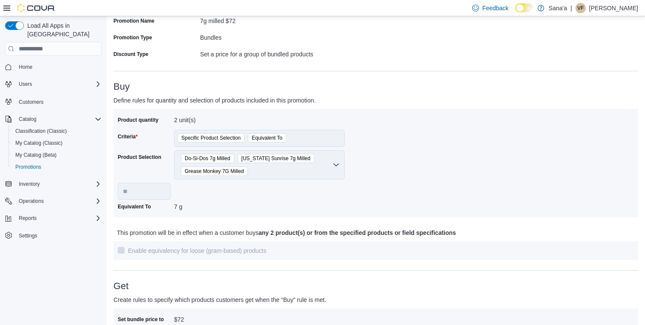
scroll to position [32, 0]
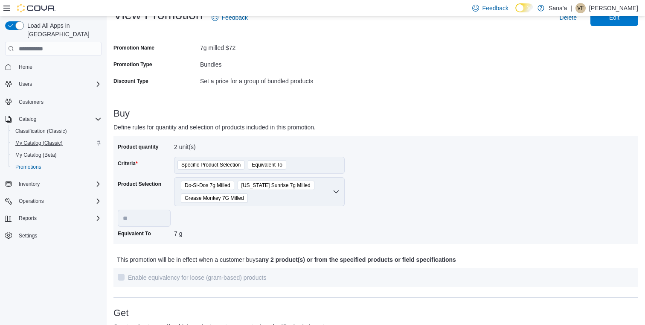
click at [35, 139] on span "My Catalog (Classic)" at bounding box center [38, 142] width 47 height 7
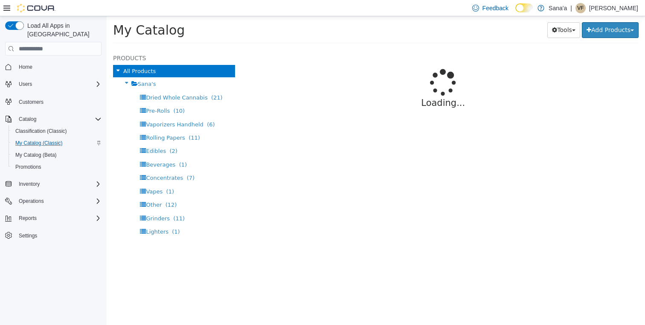
select select "**********"
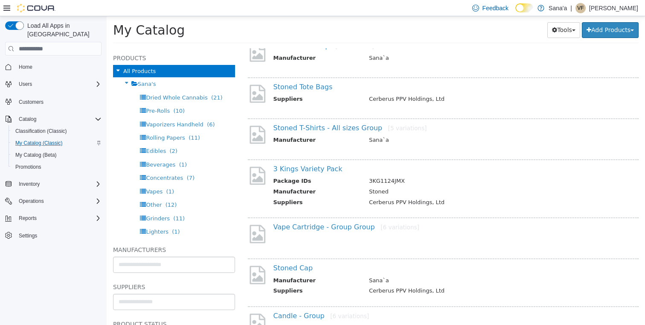
scroll to position [84, 0]
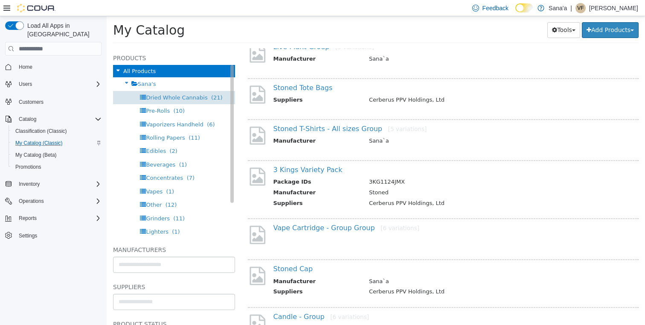
click at [204, 98] on span "Dried Whole Cannabis (21)" at bounding box center [184, 97] width 76 height 6
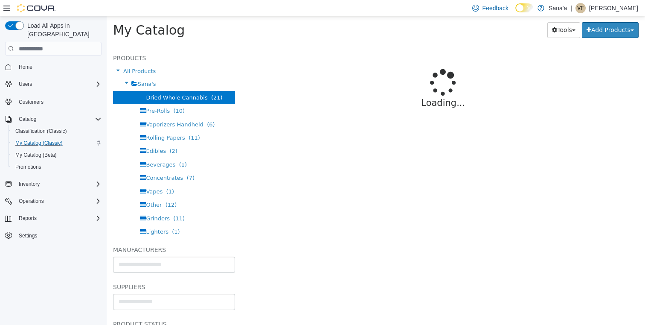
select select "**********"
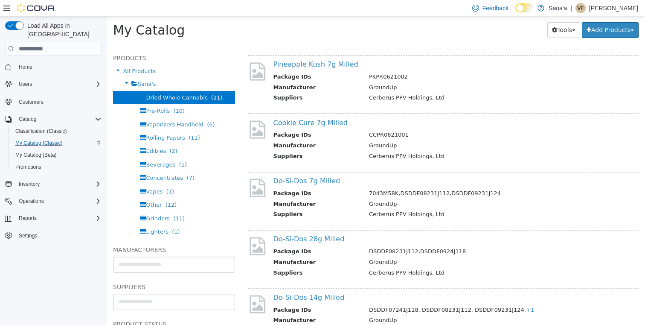
scroll to position [224, 0]
click at [317, 177] on link "Do-Si-Dos 7g Milled" at bounding box center [306, 179] width 67 height 8
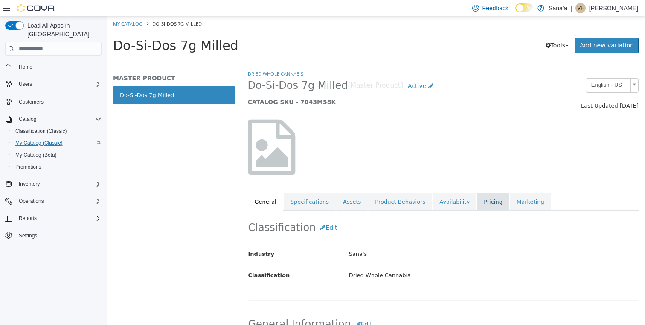
click at [481, 205] on link "Pricing" at bounding box center [493, 202] width 32 height 18
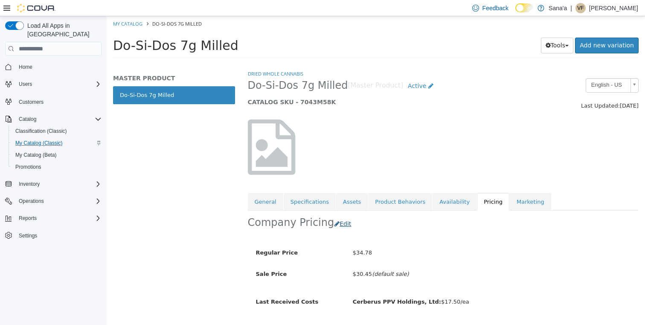
click at [337, 223] on button "Edit" at bounding box center [345, 224] width 22 height 16
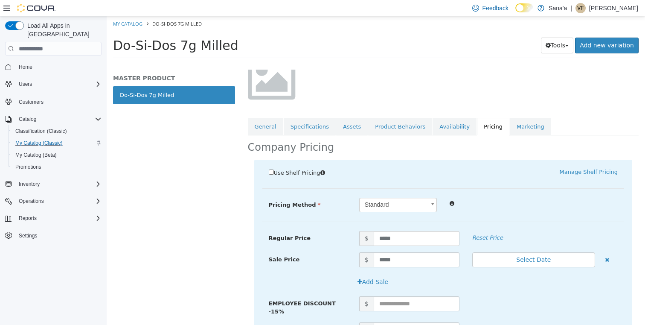
scroll to position [77, 0]
click at [606, 255] on icon "button" at bounding box center [607, 258] width 4 height 6
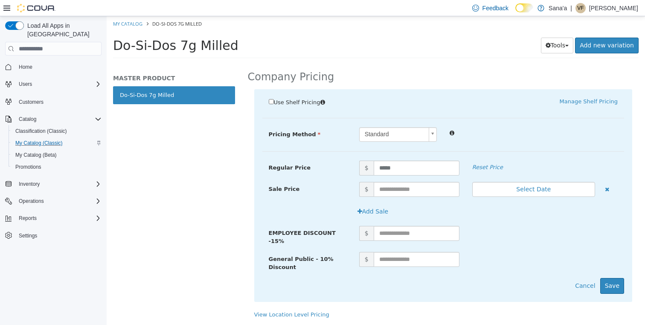
scroll to position [154, 0]
click at [616, 278] on button "Save" at bounding box center [612, 286] width 24 height 16
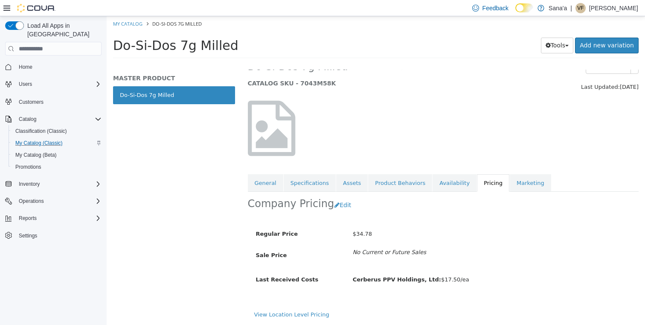
scroll to position [0, 0]
click at [261, 174] on link "General" at bounding box center [265, 183] width 35 height 18
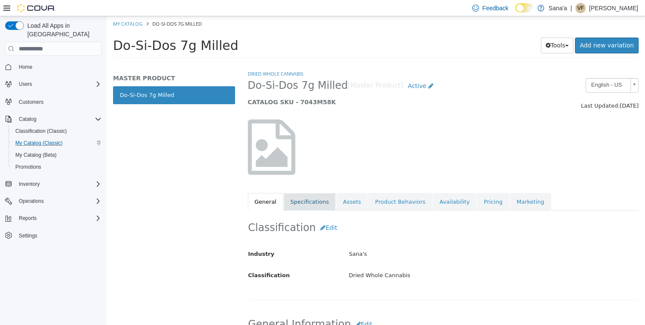
click at [312, 199] on link "Specifications" at bounding box center [310, 202] width 52 height 18
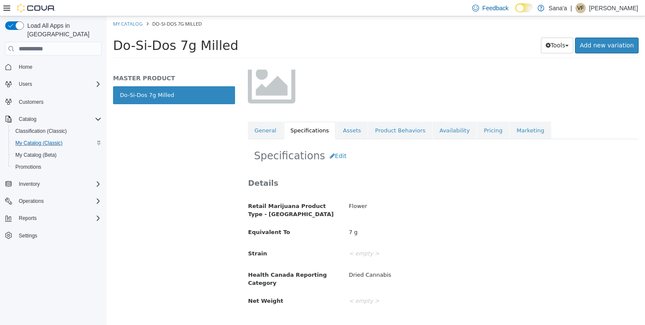
scroll to position [72, 0]
click at [331, 154] on button "Edit" at bounding box center [338, 155] width 26 height 16
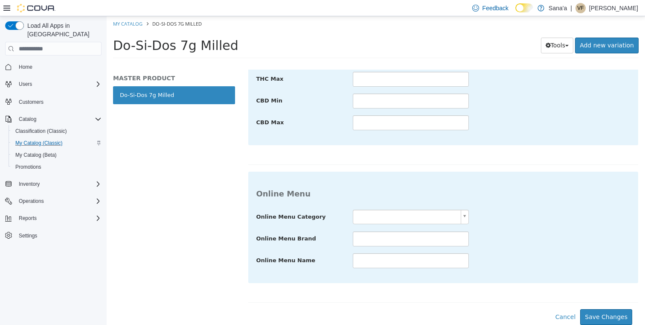
scroll to position [471, 0]
click at [410, 64] on body "**********" at bounding box center [376, 39] width 538 height 47
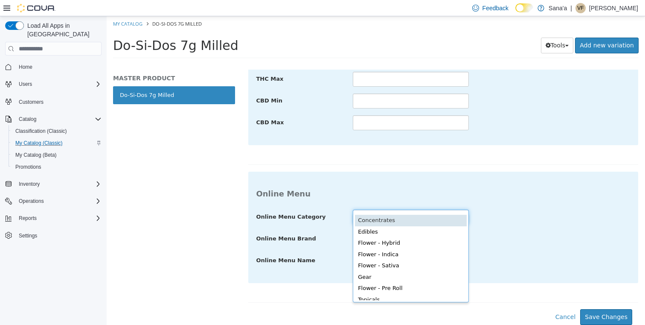
scroll to position [0, 3]
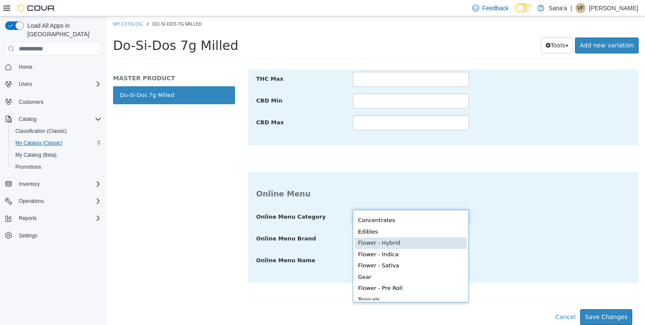
type input "**********"
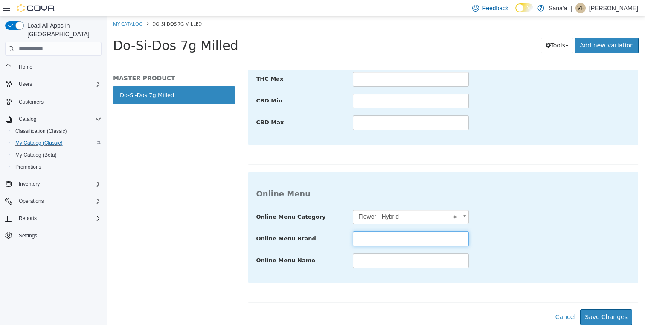
click at [387, 231] on input "text" at bounding box center [411, 238] width 116 height 15
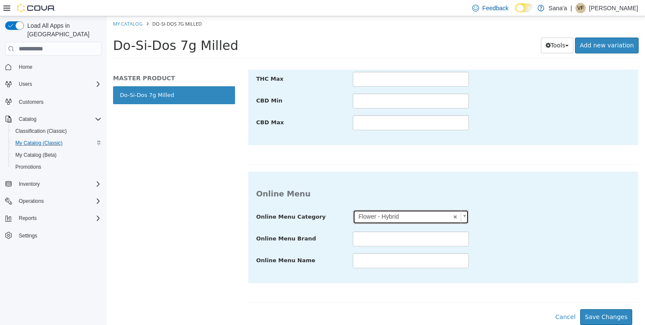
click at [457, 209] on link "Flower - Hybrid" at bounding box center [411, 216] width 116 height 15
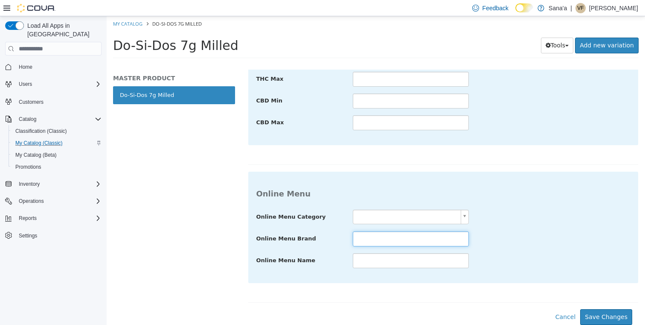
click at [395, 231] on input "text" at bounding box center [411, 238] width 116 height 15
type input "********"
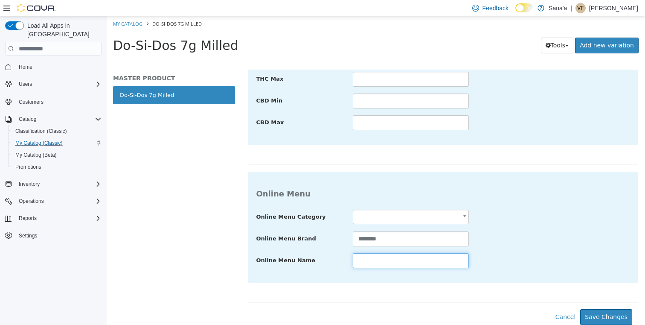
click at [384, 253] on input "text" at bounding box center [411, 260] width 116 height 15
click at [606, 310] on button "Save Changes" at bounding box center [606, 317] width 52 height 16
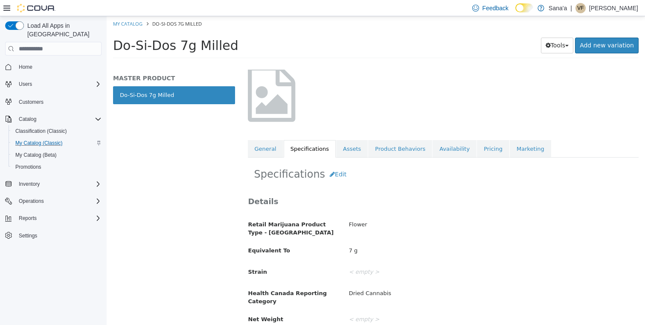
scroll to position [37, 0]
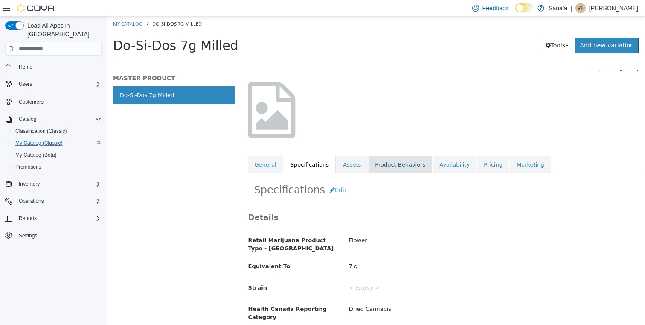
click at [386, 166] on link "Product Behaviors" at bounding box center [400, 165] width 64 height 18
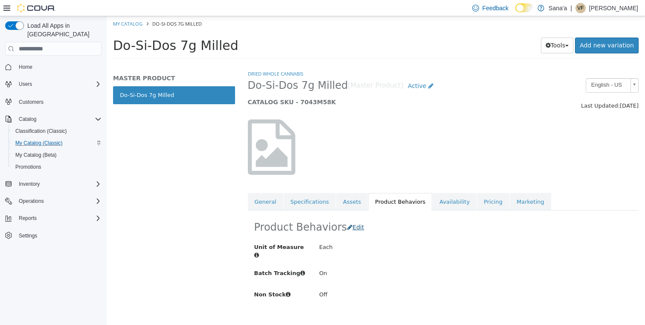
click at [356, 227] on span "Edit" at bounding box center [358, 227] width 12 height 7
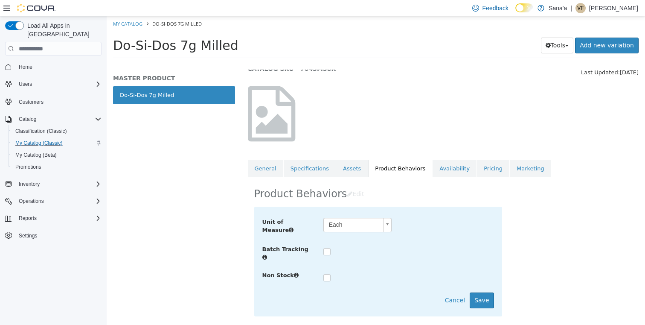
scroll to position [44, 0]
click at [388, 64] on body "**********" at bounding box center [376, 39] width 538 height 47
type input "****"
click at [477, 295] on button "Save" at bounding box center [482, 300] width 24 height 16
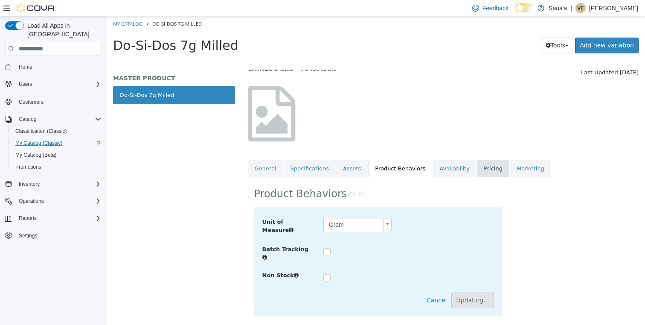
click at [485, 160] on link "Pricing" at bounding box center [493, 169] width 32 height 18
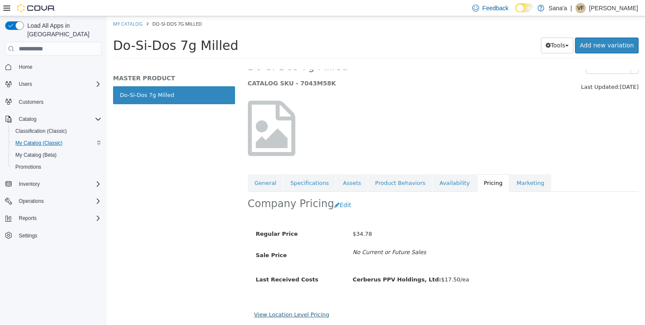
click at [279, 311] on link "View Location Level Pricing" at bounding box center [291, 314] width 75 height 6
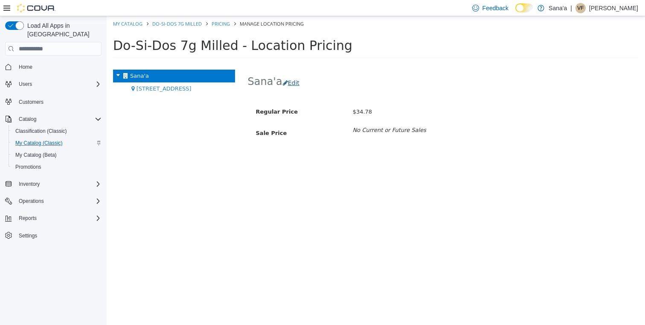
click at [294, 81] on button "Edit" at bounding box center [293, 83] width 22 height 16
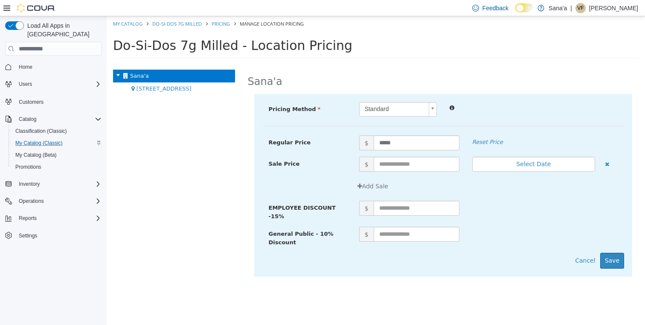
click at [433, 64] on body "Saving Bulk Changes... × My Catalog Do-Si-Dos 7g Milled Pricing Manage Location…" at bounding box center [376, 39] width 538 height 47
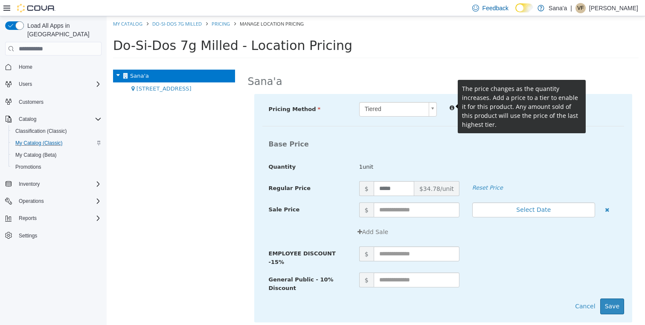
click at [450, 108] on icon at bounding box center [452, 106] width 5 height 9
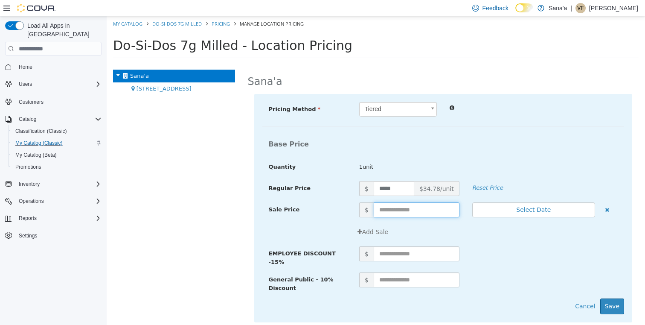
click at [384, 209] on input "text" at bounding box center [417, 209] width 86 height 15
type input "*****"
click at [523, 211] on button "Select Date" at bounding box center [533, 209] width 123 height 15
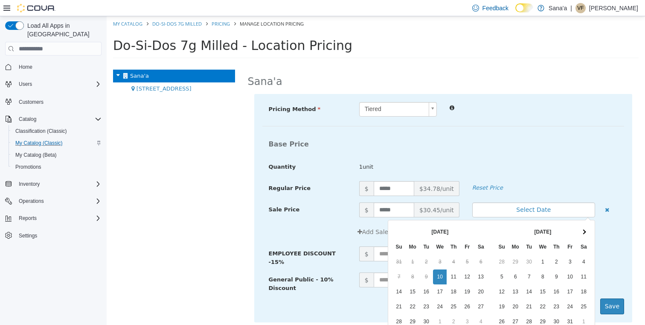
click at [535, 177] on div "Base Price Quantity 1unit" at bounding box center [443, 158] width 362 height 46
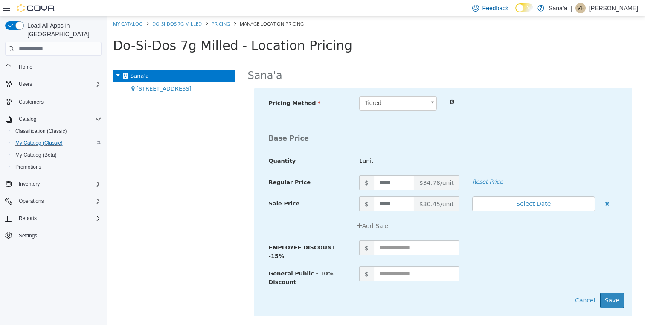
scroll to position [16, 0]
click at [609, 292] on button "Save" at bounding box center [612, 300] width 24 height 16
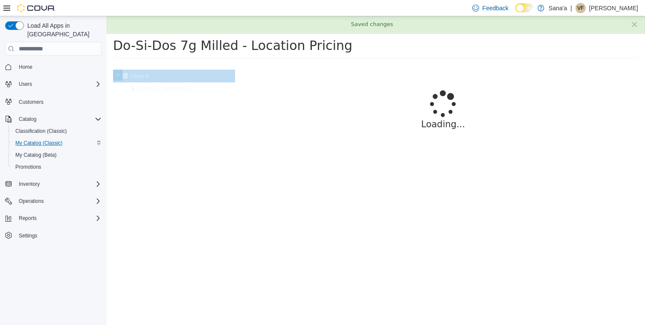
scroll to position [0, 0]
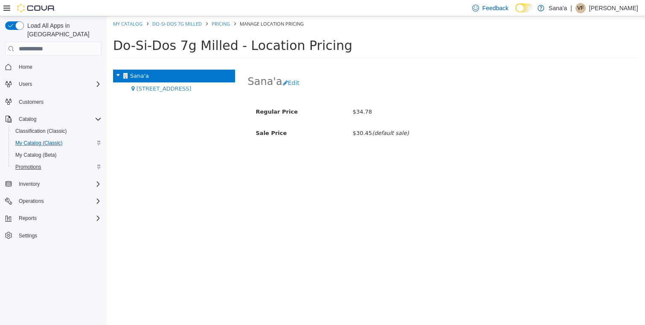
click at [28, 163] on span "Promotions" at bounding box center [28, 166] width 26 height 7
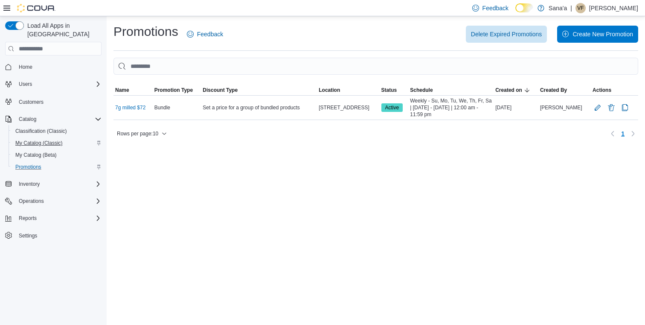
click at [34, 139] on span "My Catalog (Classic)" at bounding box center [38, 142] width 47 height 7
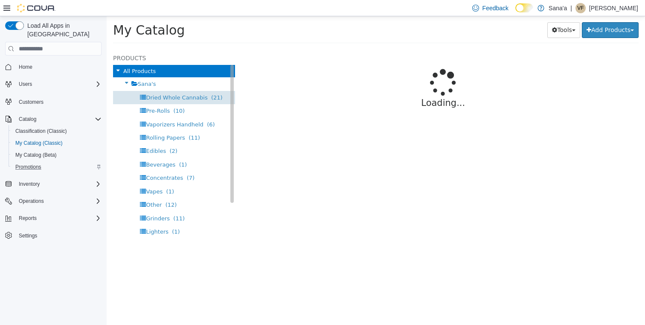
select select "**********"
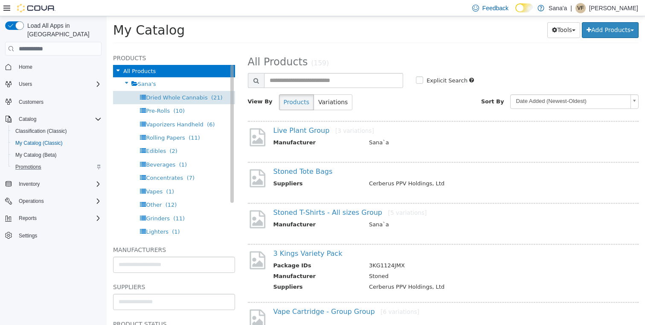
click at [186, 98] on span "Dried Whole Cannabis" at bounding box center [176, 97] width 61 height 6
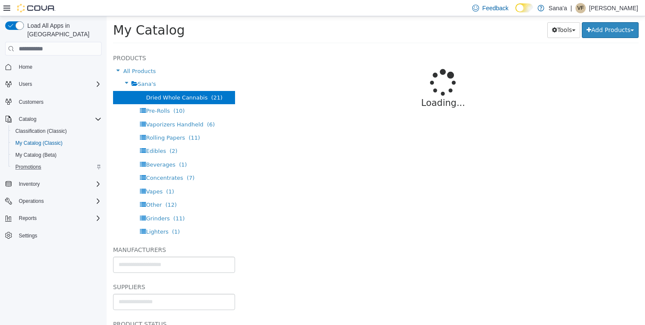
select select "**********"
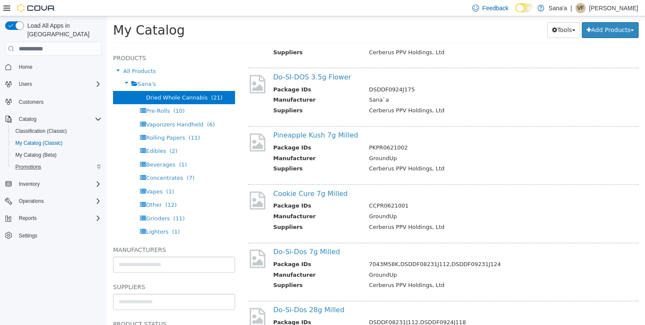
scroll to position [183, 0]
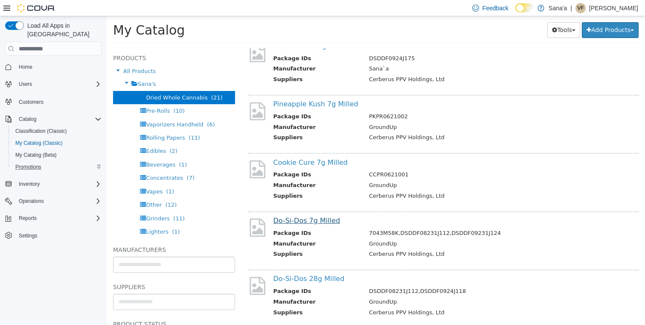
click at [308, 216] on link "Do-Si-Dos 7g Milled" at bounding box center [306, 220] width 67 height 8
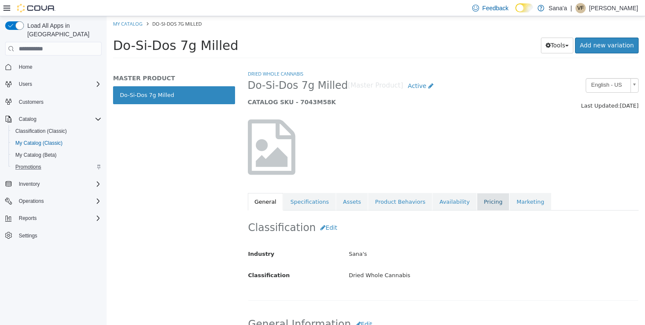
click at [482, 200] on link "Pricing" at bounding box center [493, 202] width 32 height 18
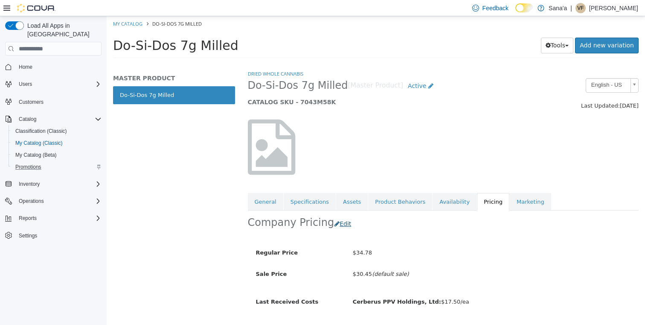
click at [337, 223] on button "Edit" at bounding box center [345, 224] width 22 height 16
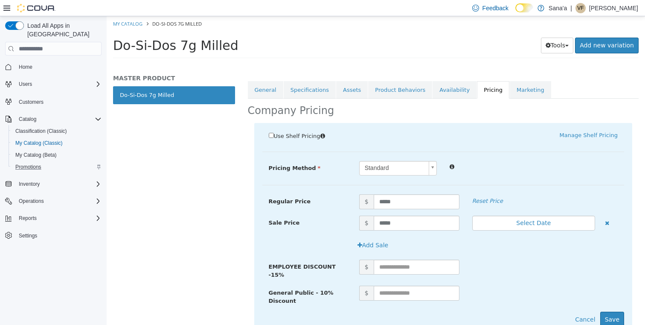
scroll to position [113, 0]
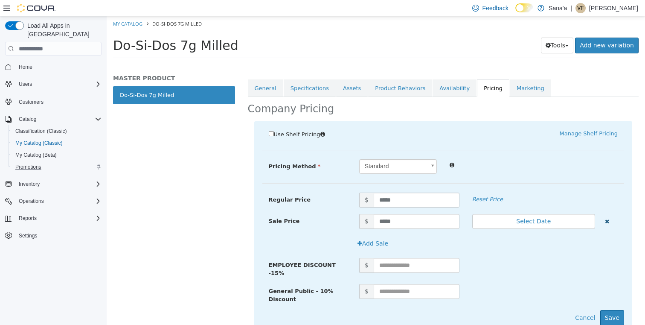
click at [607, 219] on icon "button" at bounding box center [607, 221] width 4 height 6
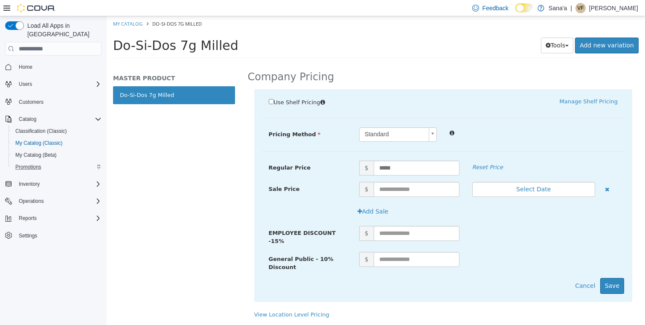
scroll to position [154, 0]
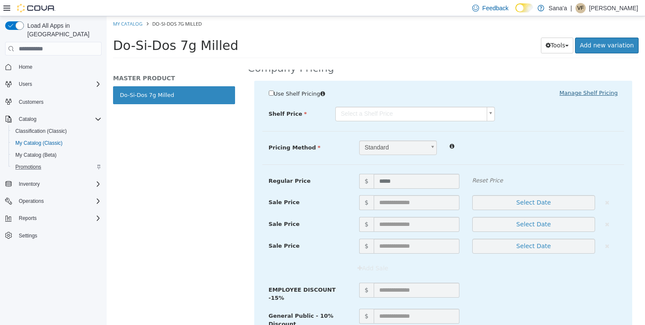
click at [585, 93] on link "Manage Shelf Pricing" at bounding box center [589, 93] width 58 height 6
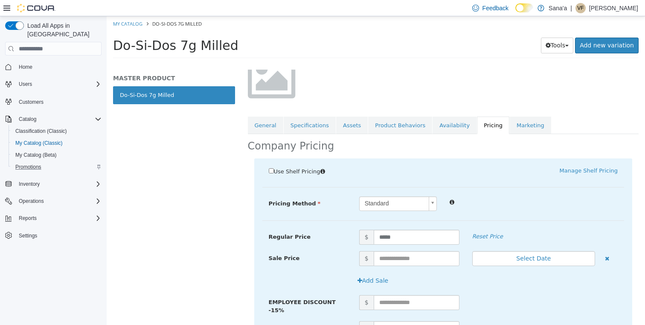
scroll to position [77, 0]
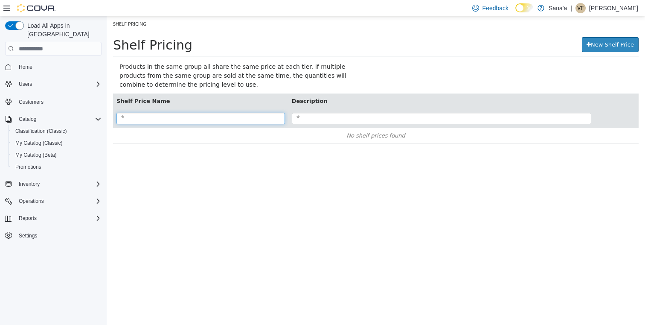
click at [180, 117] on input "search" at bounding box center [200, 119] width 169 height 12
type input "*********"
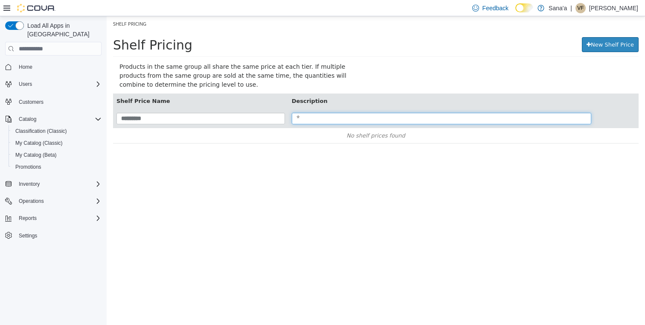
click at [316, 119] on input "search" at bounding box center [442, 119] width 300 height 12
type input "**********"
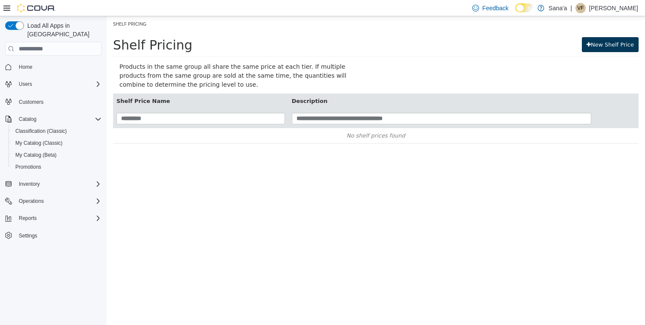
click at [597, 46] on link "New Shelf Price" at bounding box center [610, 44] width 57 height 15
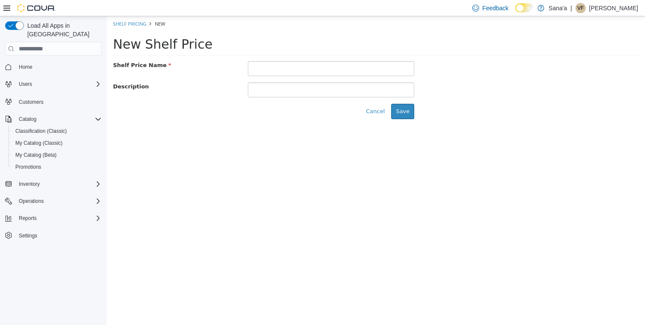
click at [267, 70] on input "text" at bounding box center [331, 68] width 167 height 15
type input "********"
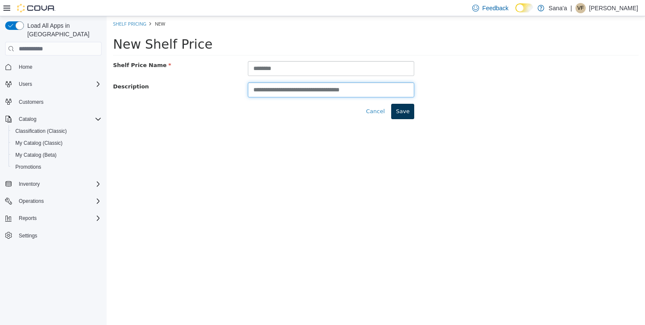
type input "**********"
click at [404, 111] on button "Save" at bounding box center [402, 111] width 23 height 15
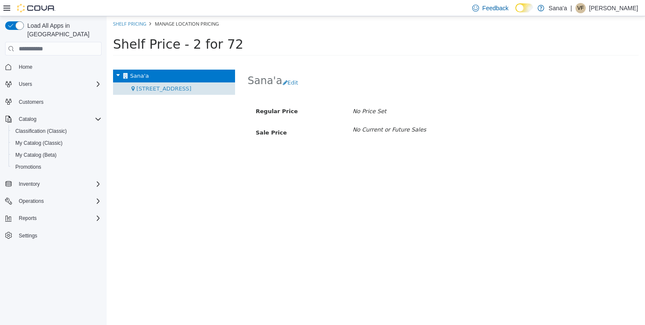
click at [166, 88] on span "[STREET_ADDRESS]" at bounding box center [164, 88] width 55 height 6
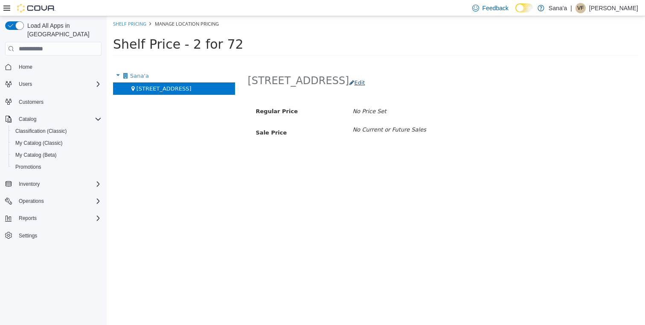
click at [349, 83] on button "Edit" at bounding box center [359, 82] width 20 height 15
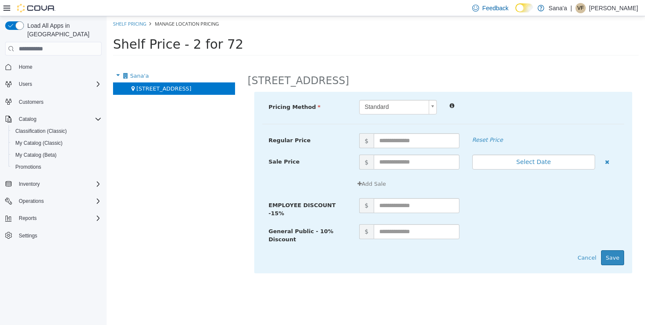
click at [432, 61] on body "× Save successful. Shelf Pricing Manage Location Pricing Shelf Price - 2 for 72…" at bounding box center [376, 38] width 538 height 45
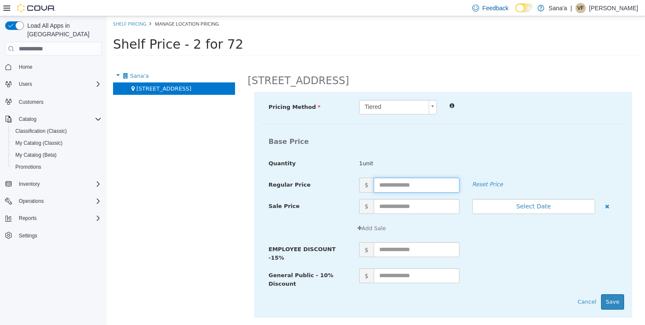
click at [389, 180] on input "text" at bounding box center [417, 184] width 86 height 15
click at [433, 61] on body "× Save successful. Shelf Pricing Manage Location Pricing Shelf Price - 2 for 72…" at bounding box center [376, 38] width 538 height 45
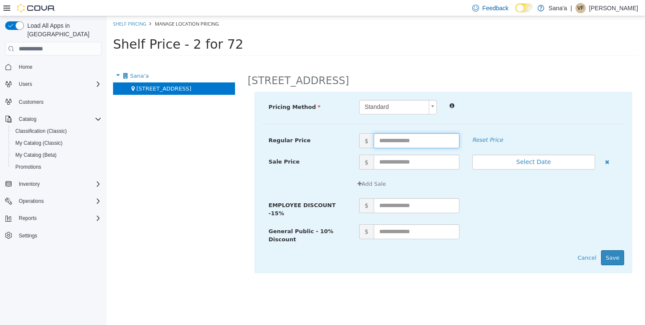
click at [424, 144] on input "text" at bounding box center [417, 140] width 86 height 15
type input "*****"
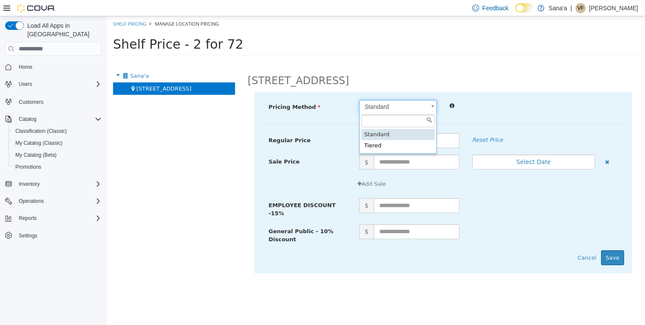
click at [429, 61] on body "× Save successful. Shelf Pricing Manage Location Pricing Shelf Price - 2 for 72…" at bounding box center [376, 38] width 538 height 45
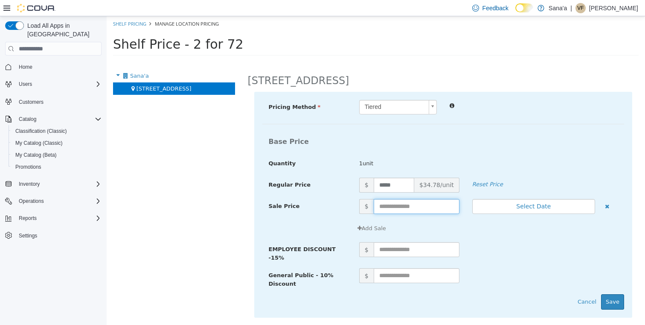
click at [409, 206] on input "text" at bounding box center [417, 206] width 86 height 15
type input "*****"
click at [526, 208] on button "Select Date" at bounding box center [533, 206] width 123 height 15
click at [386, 207] on input "*****" at bounding box center [394, 206] width 41 height 15
click at [396, 205] on input "*****" at bounding box center [394, 206] width 41 height 15
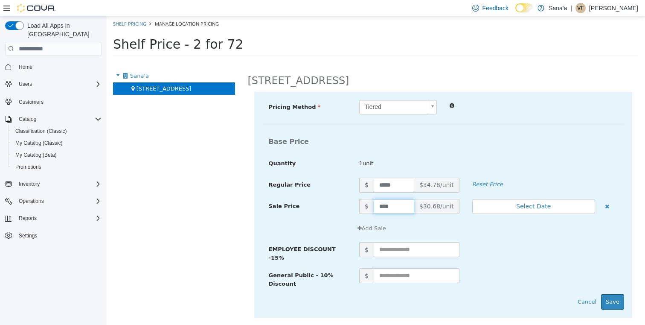
type input "*****"
click at [532, 152] on div "Base Price Quantity 1unit" at bounding box center [443, 155] width 362 height 44
click at [385, 206] on input "*****" at bounding box center [394, 206] width 41 height 15
click at [395, 204] on input "*****" at bounding box center [394, 206] width 41 height 15
type input "*****"
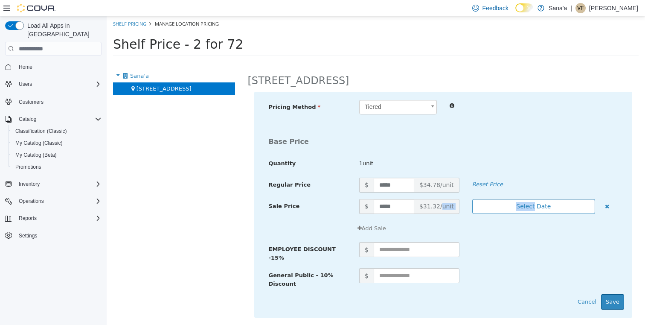
click at [532, 203] on button "Select Date" at bounding box center [533, 206] width 123 height 15
click at [528, 166] on div "1unit" at bounding box center [488, 163] width 271 height 9
click at [613, 301] on button "Save" at bounding box center [612, 301] width 23 height 15
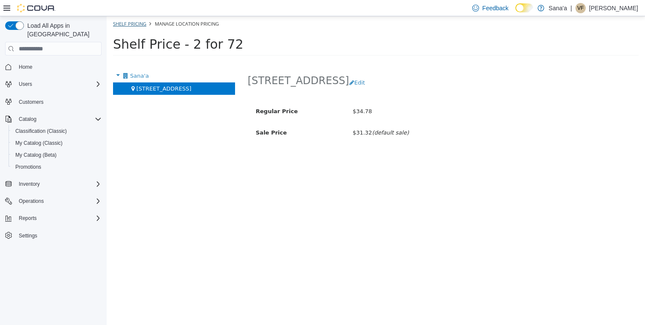
click at [131, 21] on link "Shelf Pricing" at bounding box center [129, 23] width 33 height 6
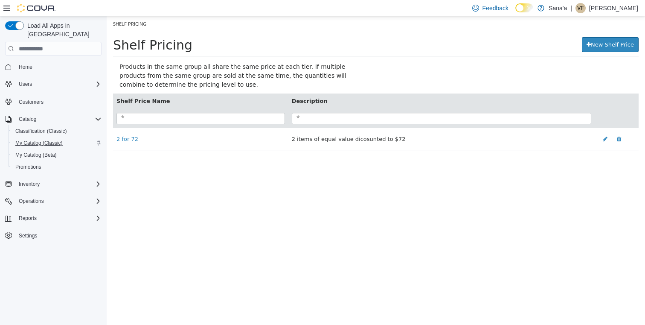
click at [33, 139] on span "My Catalog (Classic)" at bounding box center [38, 142] width 47 height 7
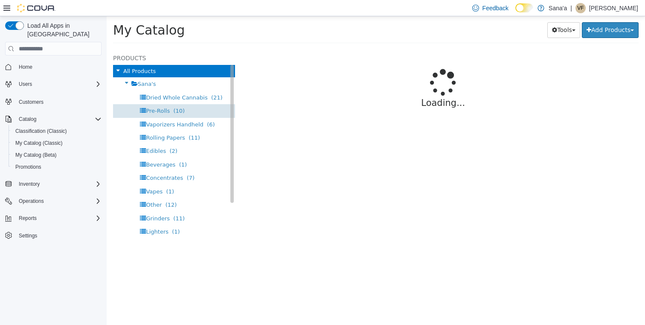
select select "**********"
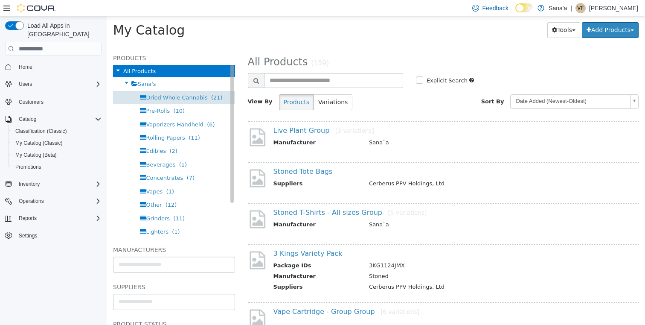
click at [174, 96] on span "Dried Whole Cannabis" at bounding box center [176, 97] width 61 height 6
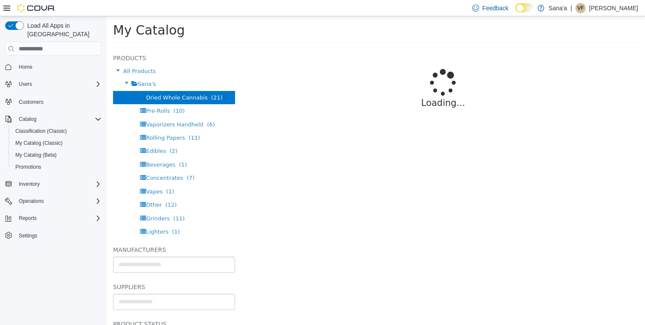
select select "**********"
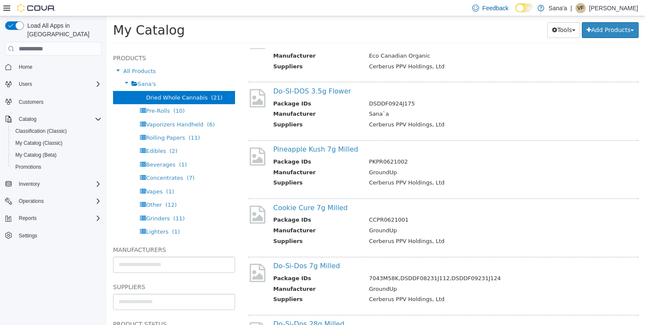
scroll to position [139, 0]
click at [307, 262] on link "Do-Si-Dos 7g Milled" at bounding box center [306, 265] width 67 height 8
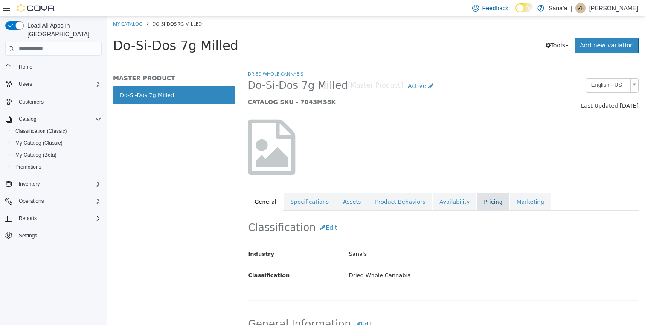
click at [483, 201] on link "Pricing" at bounding box center [493, 202] width 32 height 18
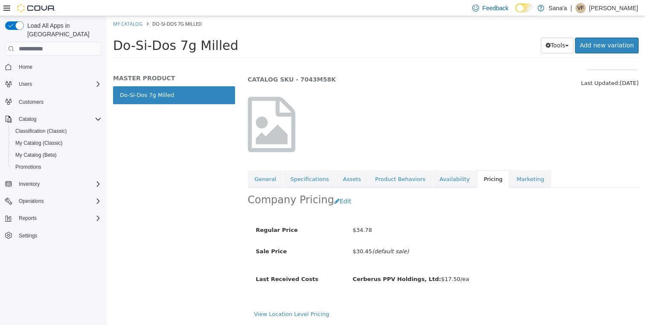
scroll to position [33, 0]
click at [340, 193] on button "Edit" at bounding box center [345, 201] width 22 height 16
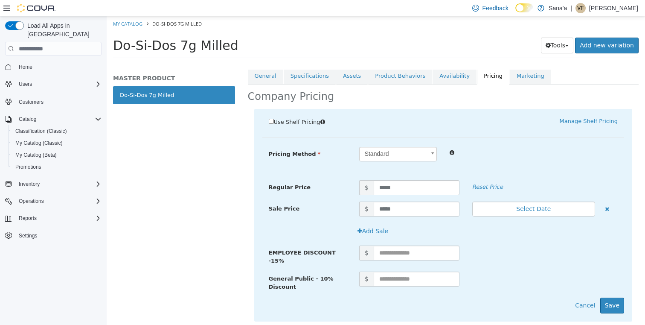
scroll to position [128, 0]
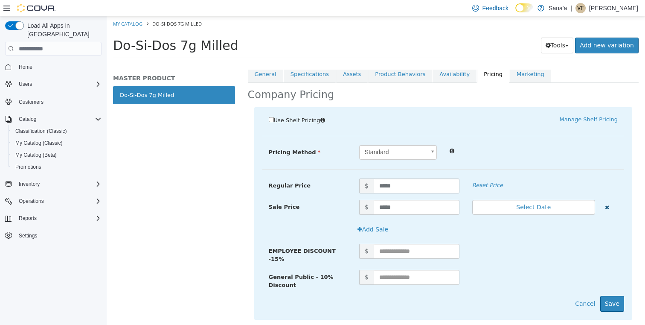
click at [608, 205] on icon "button" at bounding box center [607, 207] width 4 height 6
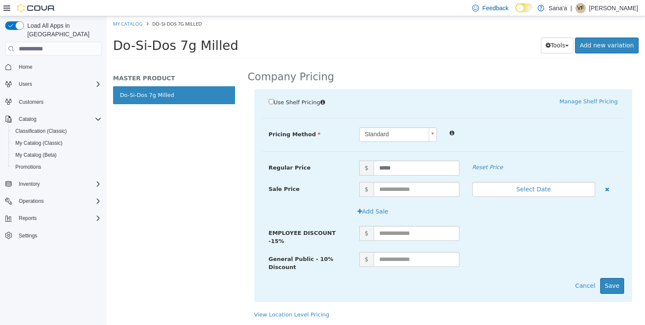
scroll to position [154, 0]
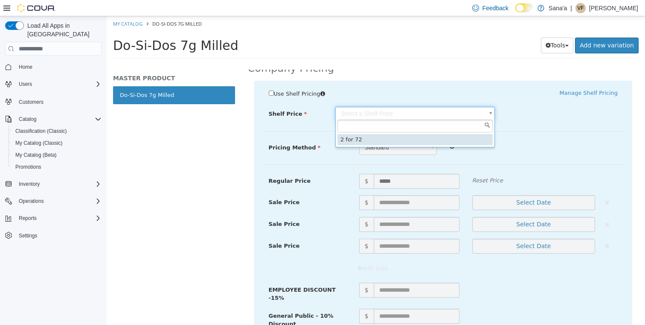
click at [425, 64] on body "Saving Bulk Changes... × My Catalog Do-Si-Dos 7g Milled Do-Si-Dos 7g Milled Too…" at bounding box center [376, 39] width 538 height 47
type input "*****"
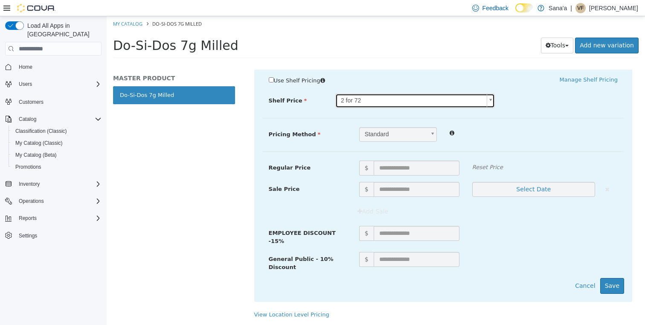
scroll to position [176, 0]
click at [432, 128] on b at bounding box center [432, 135] width 7 height 14
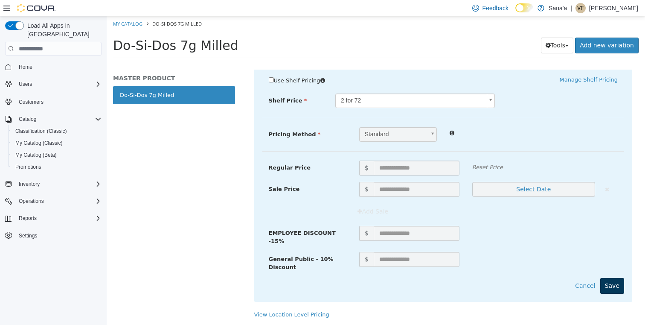
click at [615, 278] on button "Save" at bounding box center [612, 286] width 24 height 16
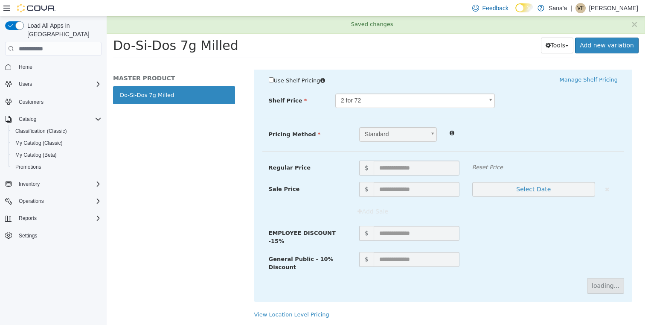
scroll to position [69, 0]
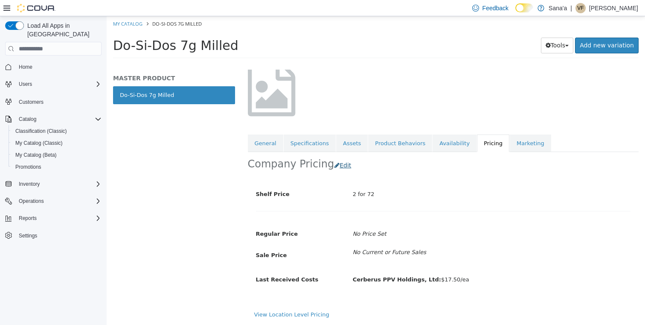
click at [335, 157] on button "Edit" at bounding box center [345, 165] width 22 height 16
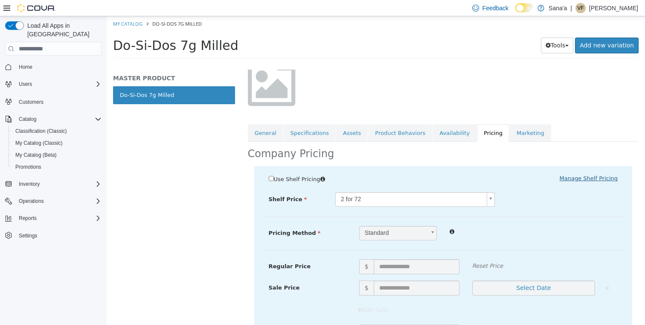
click at [582, 178] on link "Manage Shelf Pricing" at bounding box center [589, 178] width 58 height 6
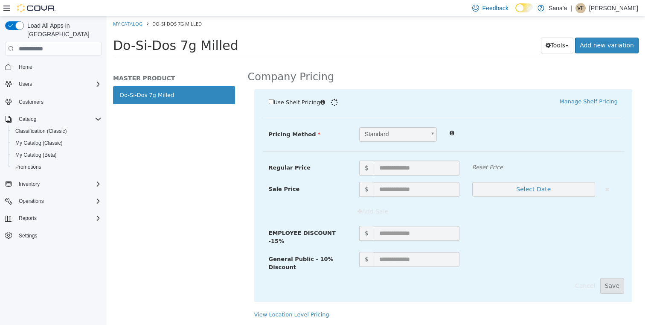
scroll to position [154, 0]
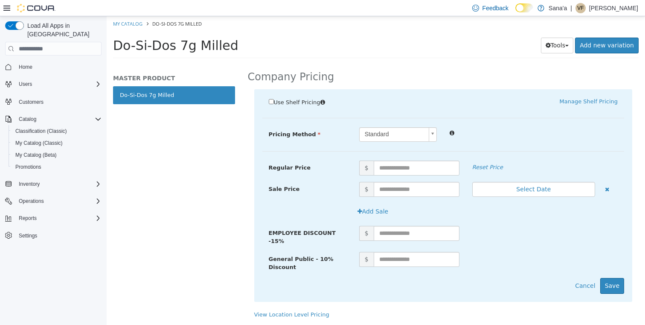
click at [325, 99] on icon at bounding box center [322, 102] width 5 height 6
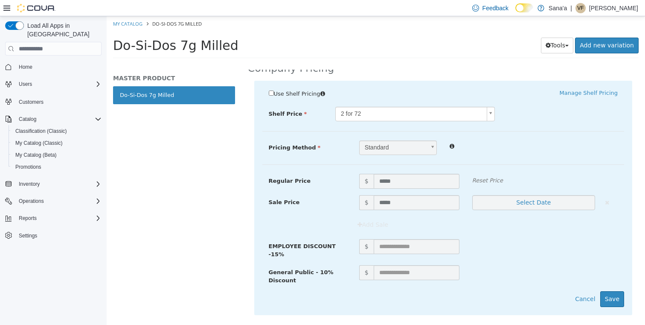
click at [431, 145] on b at bounding box center [432, 148] width 7 height 14
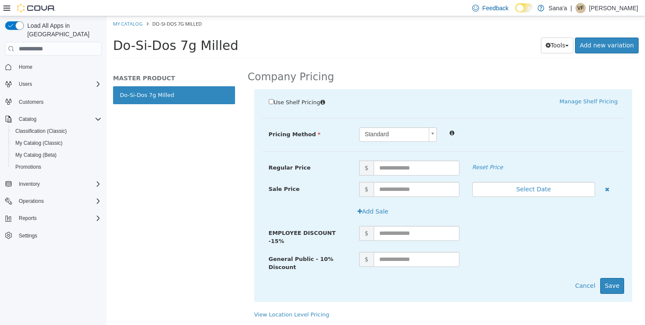
click at [402, 64] on body "Saving Bulk Changes... × Saved changes My Catalog Do-Si-Dos 7g Milled Do-Si-Dos…" at bounding box center [376, 39] width 538 height 47
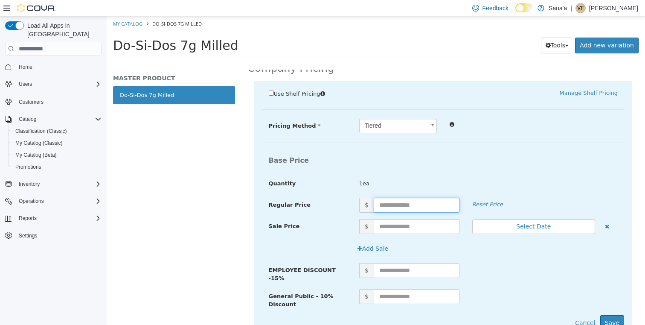
click at [392, 204] on input "text" at bounding box center [417, 205] width 86 height 15
type input "*****"
click at [395, 223] on input "text" at bounding box center [417, 226] width 86 height 15
type input "*****"
click at [532, 227] on button "Select Date" at bounding box center [533, 226] width 123 height 15
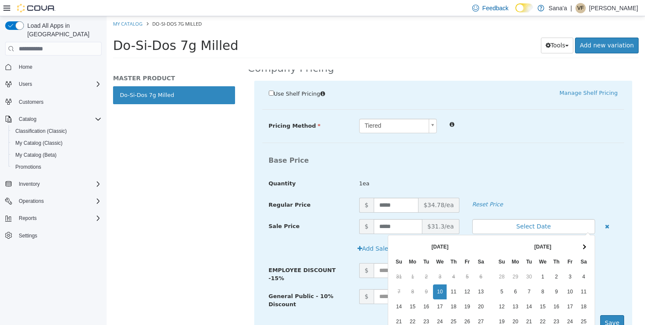
click at [521, 187] on div "1ea" at bounding box center [488, 183] width 271 height 15
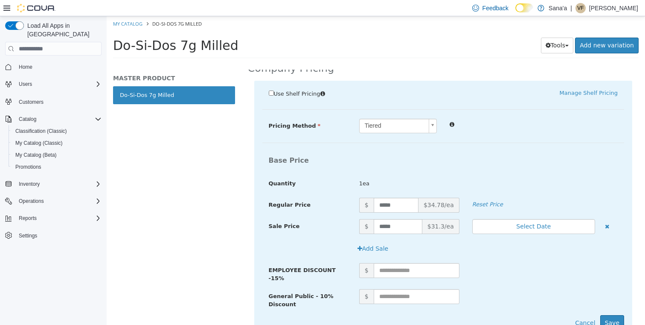
click at [440, 200] on span "$34.78/ea" at bounding box center [438, 205] width 41 height 15
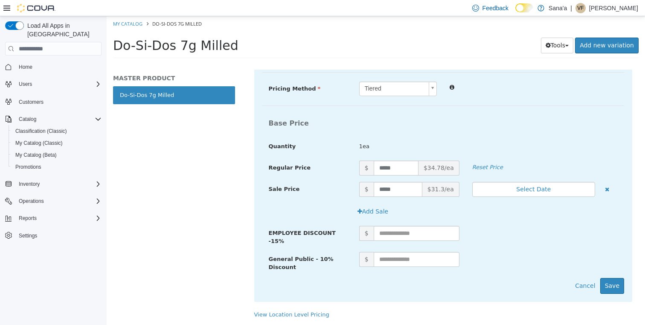
scroll to position [199, 0]
click at [612, 278] on button "Save" at bounding box center [612, 286] width 24 height 16
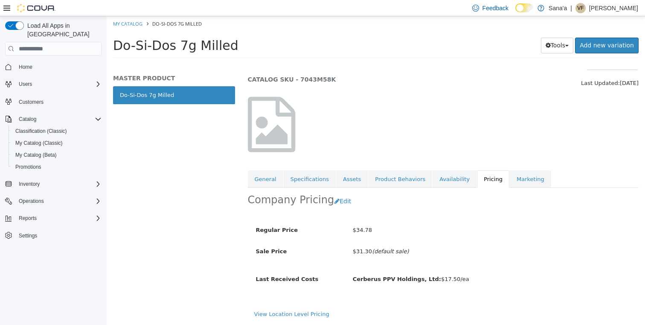
scroll to position [0, 0]
click at [337, 193] on button "Edit" at bounding box center [345, 201] width 22 height 16
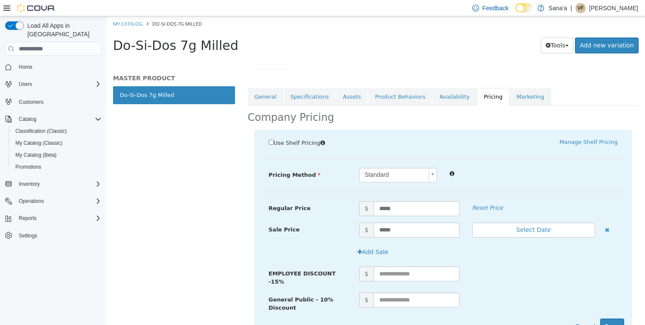
scroll to position [113, 0]
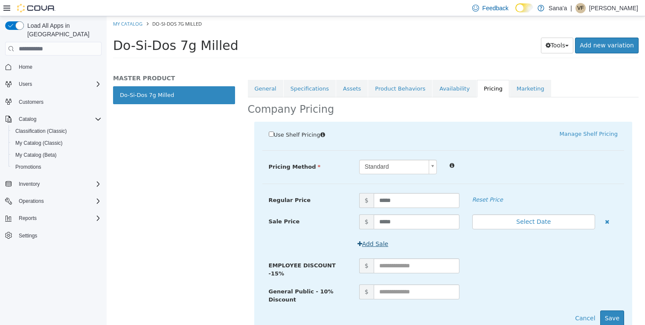
click at [367, 244] on button "Add Sale" at bounding box center [373, 244] width 41 height 16
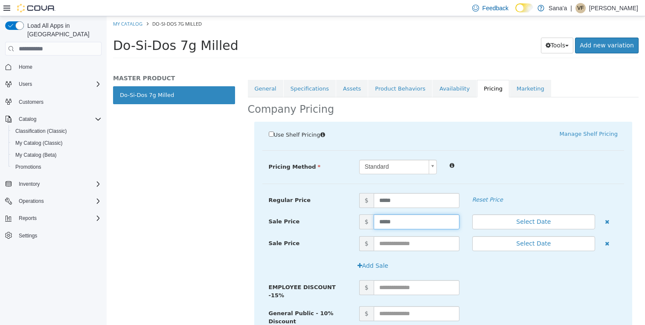
drag, startPoint x: 401, startPoint y: 219, endPoint x: 370, endPoint y: 221, distance: 31.2
click at [370, 221] on span "$ *****" at bounding box center [409, 221] width 113 height 15
type input "*****"
click at [403, 241] on input "text" at bounding box center [417, 243] width 86 height 15
type input "*****"
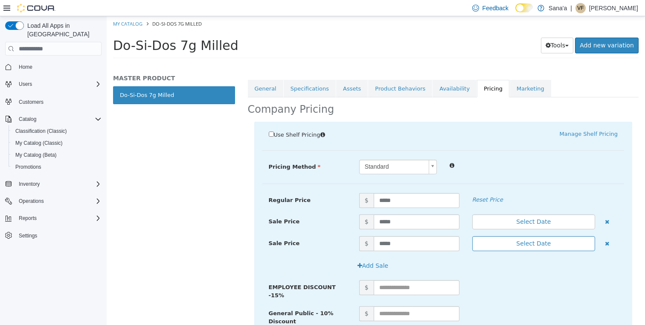
click at [529, 242] on button "Select Date" at bounding box center [533, 243] width 123 height 15
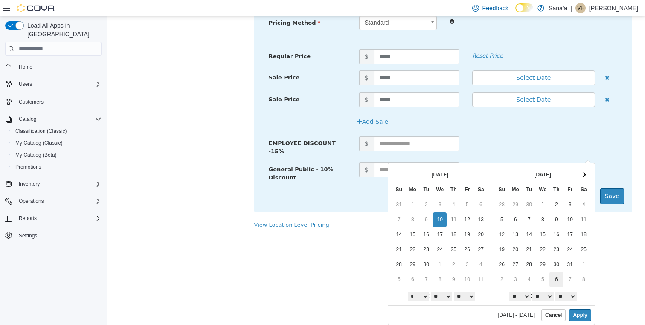
scroll to position [90, 0]
click at [580, 314] on button "Apply" at bounding box center [580, 315] width 22 height 12
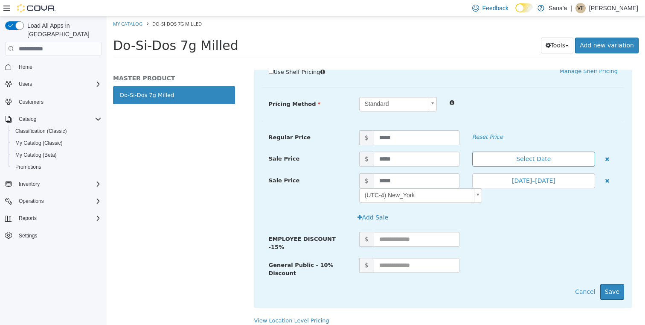
click at [531, 158] on button "Select Date" at bounding box center [533, 158] width 123 height 15
click at [608, 258] on div "$" at bounding box center [488, 265] width 271 height 15
click at [542, 158] on button "Select Date" at bounding box center [533, 158] width 123 height 15
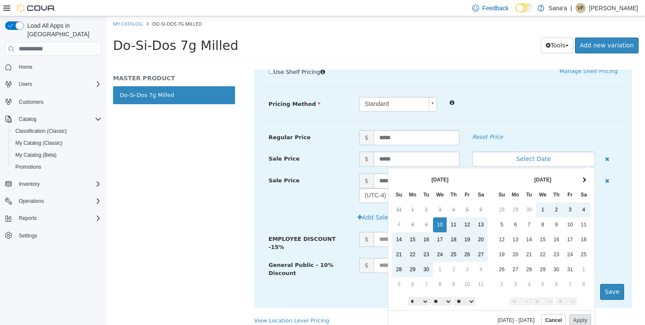
click at [602, 187] on div "$ ***** Sep 10, 2025–Sep 10, 2025 (UTC-4) New_York" at bounding box center [488, 188] width 271 height 30
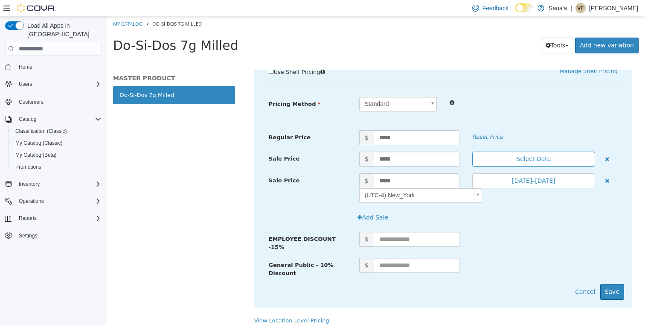
click at [555, 157] on button "Select Date" at bounding box center [533, 158] width 123 height 15
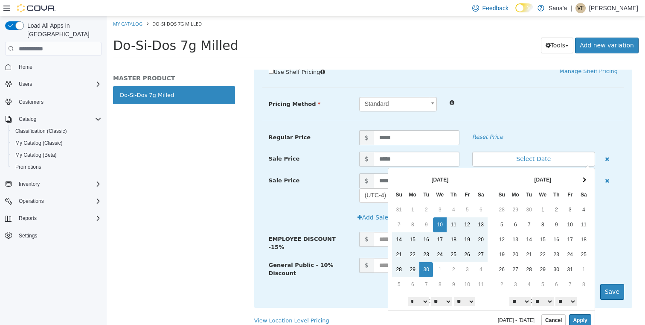
click at [583, 318] on button "Apply" at bounding box center [580, 320] width 22 height 12
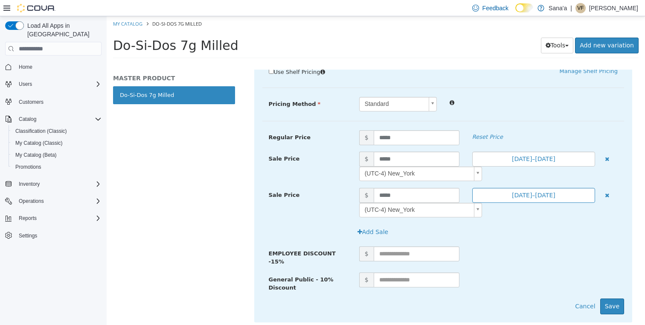
click at [550, 197] on button "Sep 10, 2025–Sep 10, 2025" at bounding box center [533, 195] width 123 height 15
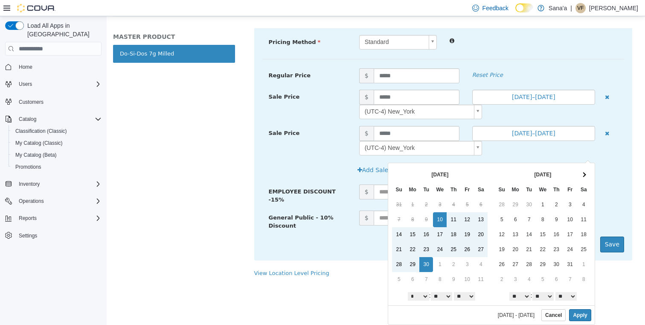
scroll to position [41, 0]
click at [579, 315] on button "Apply" at bounding box center [580, 315] width 22 height 12
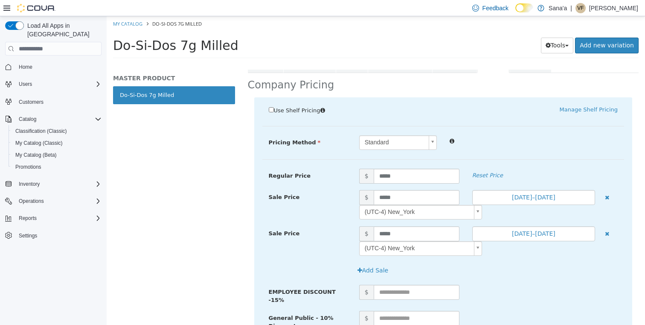
scroll to position [133, 0]
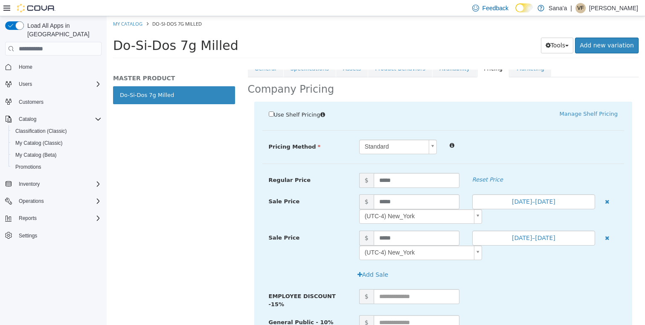
click at [432, 64] on body "Saving Bulk Changes... × Saved changes My Catalog Do-Si-Dos 7g Milled Do-Si-Dos…" at bounding box center [376, 39] width 538 height 47
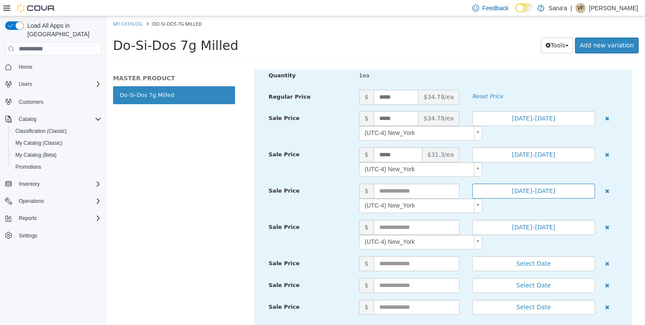
scroll to position [249, 0]
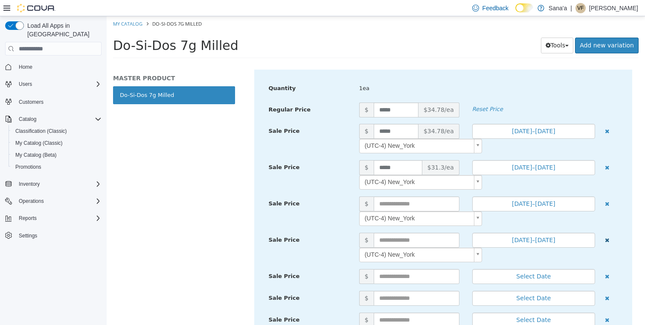
click at [608, 202] on icon "button" at bounding box center [607, 204] width 4 height 6
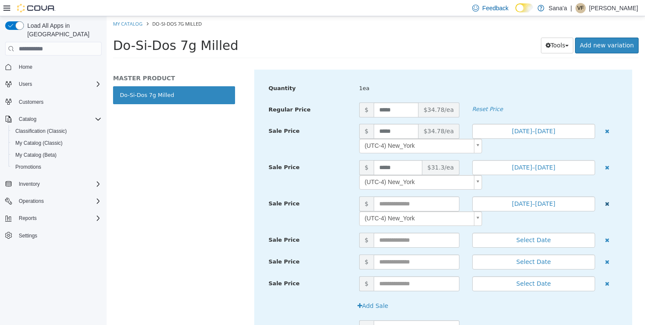
click at [606, 201] on icon "button" at bounding box center [607, 204] width 4 height 6
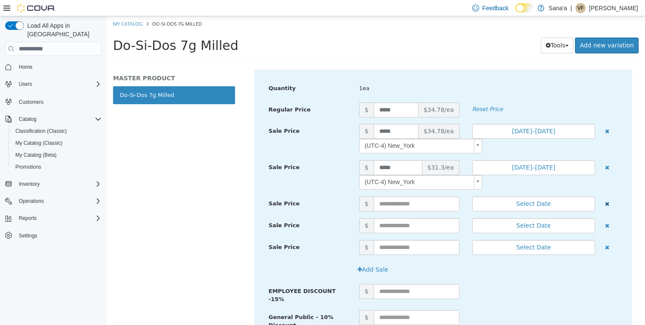
click at [606, 201] on icon "button" at bounding box center [607, 204] width 4 height 6
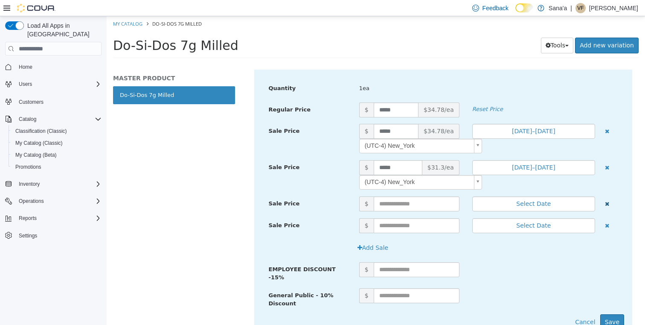
click at [606, 201] on icon "button" at bounding box center [607, 204] width 4 height 6
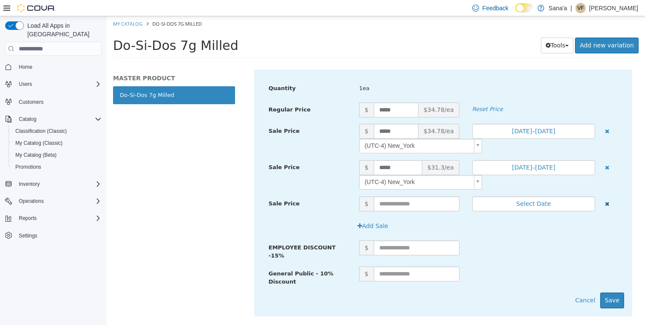
click at [604, 201] on button "button" at bounding box center [607, 202] width 11 height 13
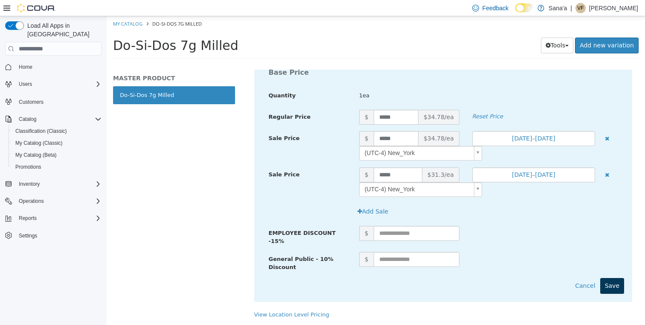
click at [610, 278] on button "Save" at bounding box center [612, 286] width 24 height 16
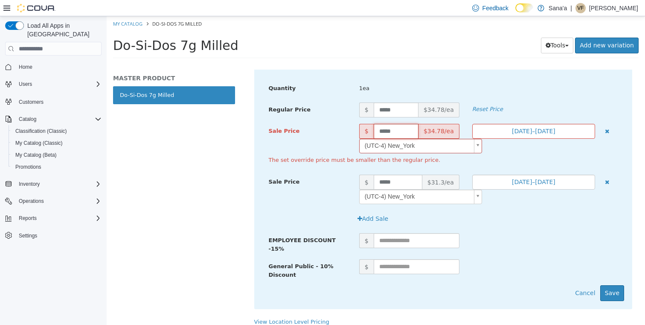
click at [396, 128] on input "*****" at bounding box center [396, 131] width 45 height 15
type input "*****"
click at [611, 287] on div "Use Shelf Pricing    Manage Shelf Pricing Shelf Price Select a Shelf Price Shel…" at bounding box center [443, 146] width 378 height 323
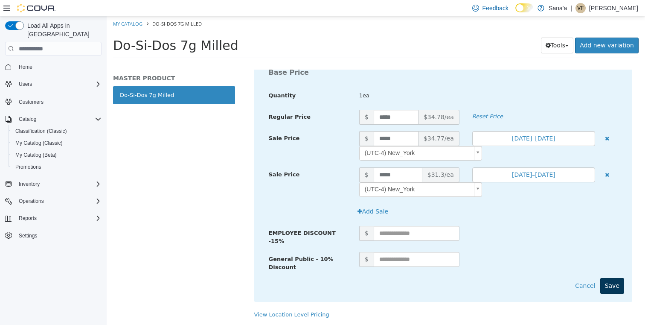
scroll to position [250, 0]
click at [615, 278] on button "Save" at bounding box center [612, 286] width 24 height 16
click at [612, 278] on button "Save" at bounding box center [612, 286] width 24 height 16
click at [607, 136] on icon "button" at bounding box center [607, 139] width 4 height 6
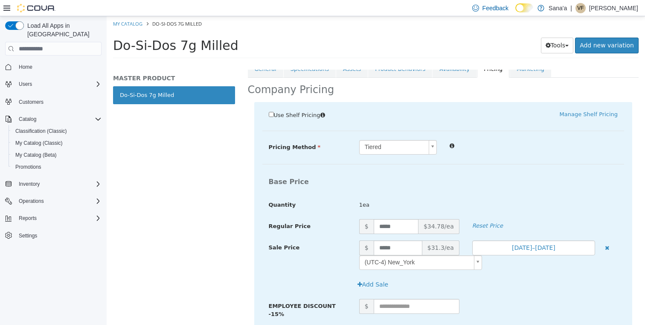
scroll to position [181, 0]
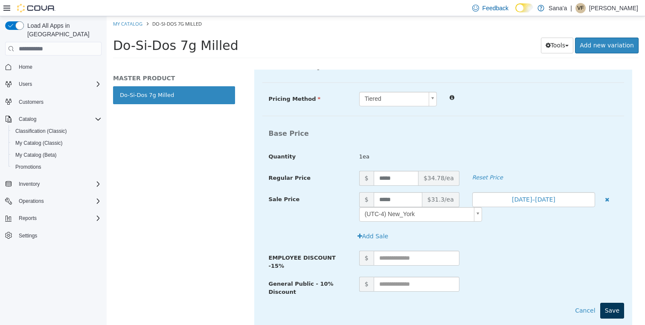
click at [615, 304] on button "Save" at bounding box center [612, 310] width 24 height 16
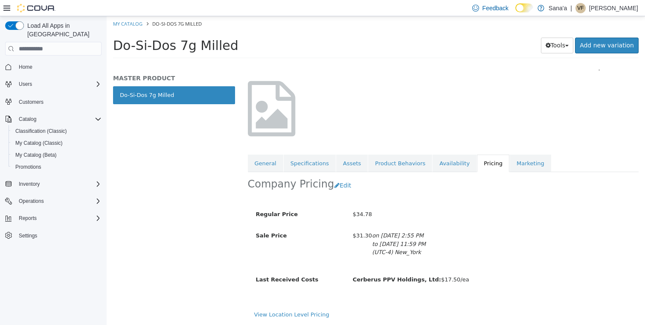
scroll to position [48, 0]
click at [337, 177] on button "Edit" at bounding box center [345, 185] width 22 height 16
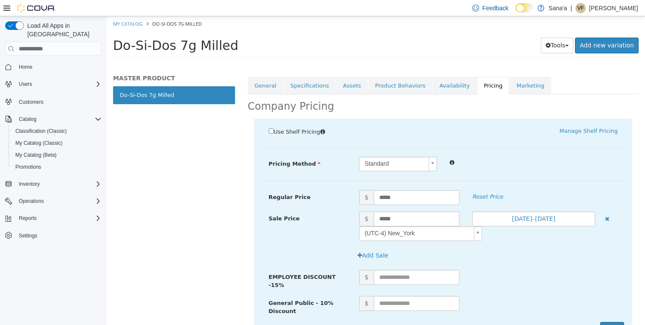
scroll to position [121, 0]
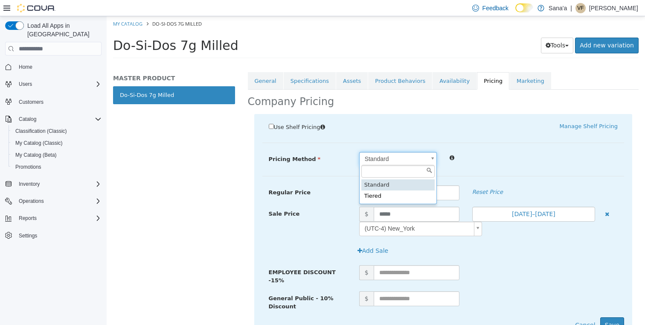
click at [433, 64] on body "Saving Bulk Changes... × Saved changes My Catalog Do-Si-Dos 7g Milled Do-Si-Dos…" at bounding box center [376, 39] width 538 height 47
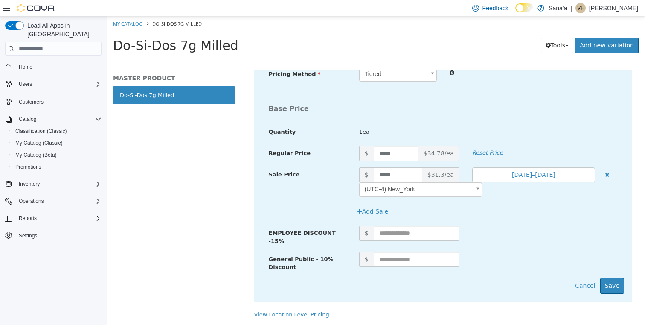
scroll to position [209, 0]
click at [609, 281] on button "Save" at bounding box center [612, 286] width 24 height 16
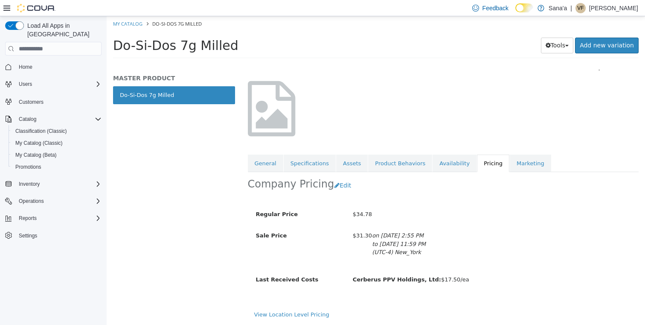
scroll to position [48, 0]
click at [518, 154] on link "Marketing" at bounding box center [530, 163] width 41 height 18
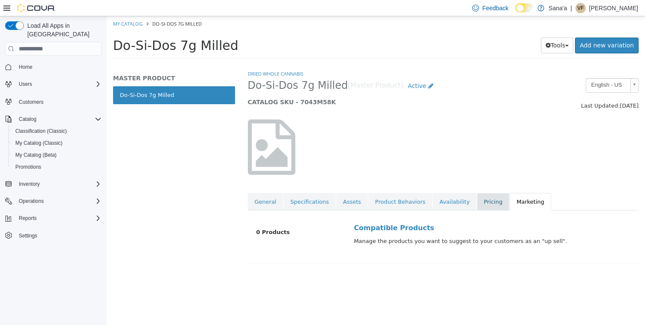
click at [477, 201] on link "Pricing" at bounding box center [493, 202] width 32 height 18
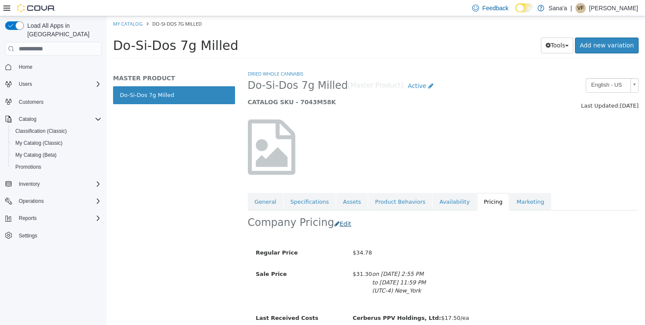
click at [337, 224] on button "Edit" at bounding box center [345, 224] width 22 height 16
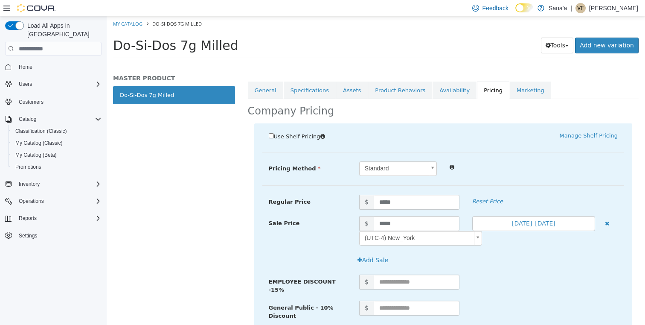
scroll to position [113, 0]
click at [607, 220] on icon "button" at bounding box center [607, 222] width 4 height 6
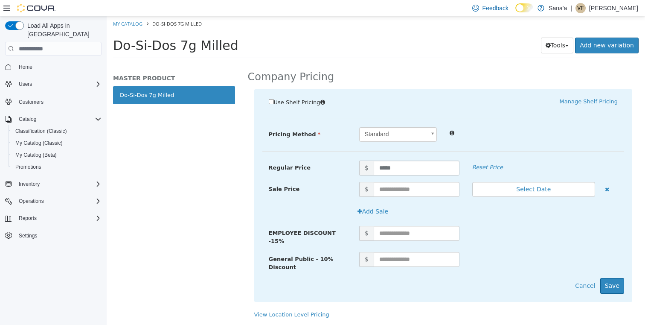
scroll to position [154, 0]
click at [401, 255] on input "text" at bounding box center [417, 259] width 86 height 15
click at [614, 278] on button "Save" at bounding box center [612, 286] width 24 height 16
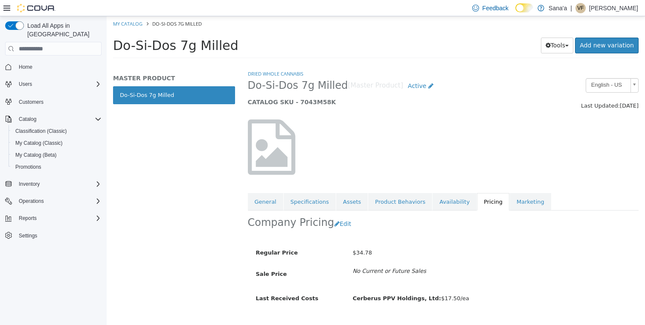
scroll to position [0, 0]
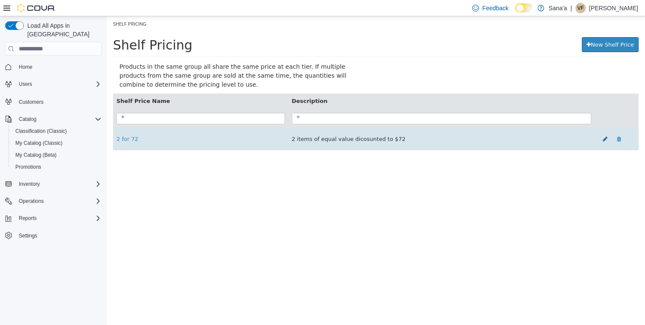
click at [604, 139] on icon at bounding box center [605, 139] width 5 height 6
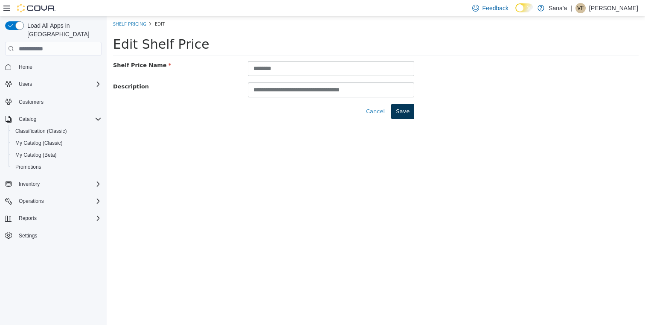
click at [401, 112] on button "Save" at bounding box center [402, 111] width 23 height 15
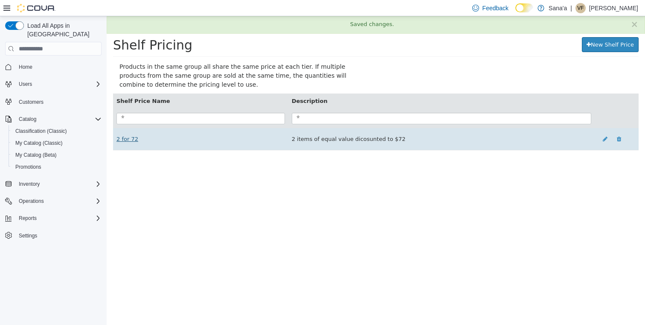
click at [131, 139] on link "2 for 72" at bounding box center [127, 139] width 22 height 6
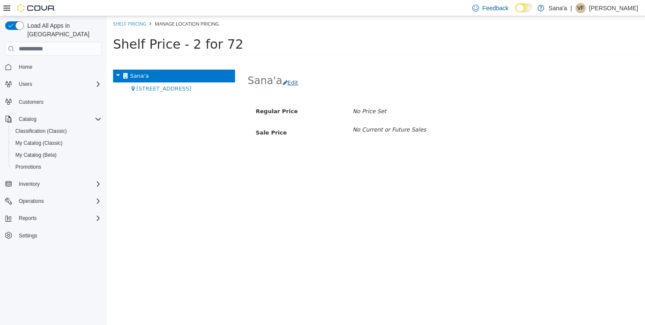
click at [293, 84] on button "Edit" at bounding box center [292, 82] width 20 height 15
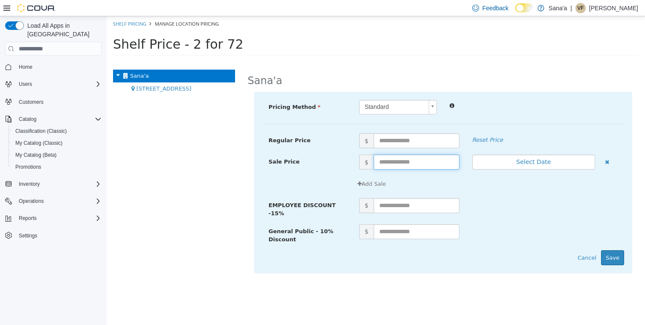
click at [401, 165] on input "text" at bounding box center [417, 161] width 86 height 15
type input "*****"
click at [412, 142] on input "text" at bounding box center [417, 140] width 86 height 15
type input "*****"
click at [494, 188] on div "Add Sale" at bounding box center [488, 183] width 271 height 15
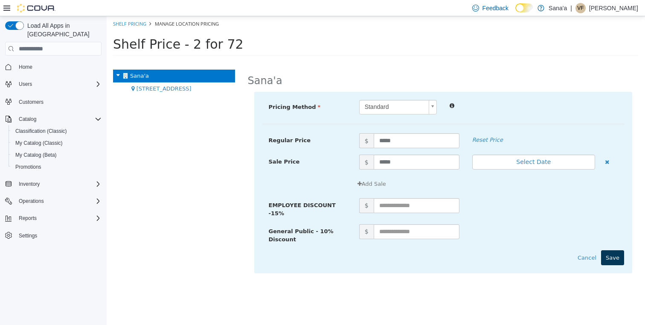
click at [611, 254] on button "Save" at bounding box center [612, 257] width 23 height 15
